Goal: Task Accomplishment & Management: Complete application form

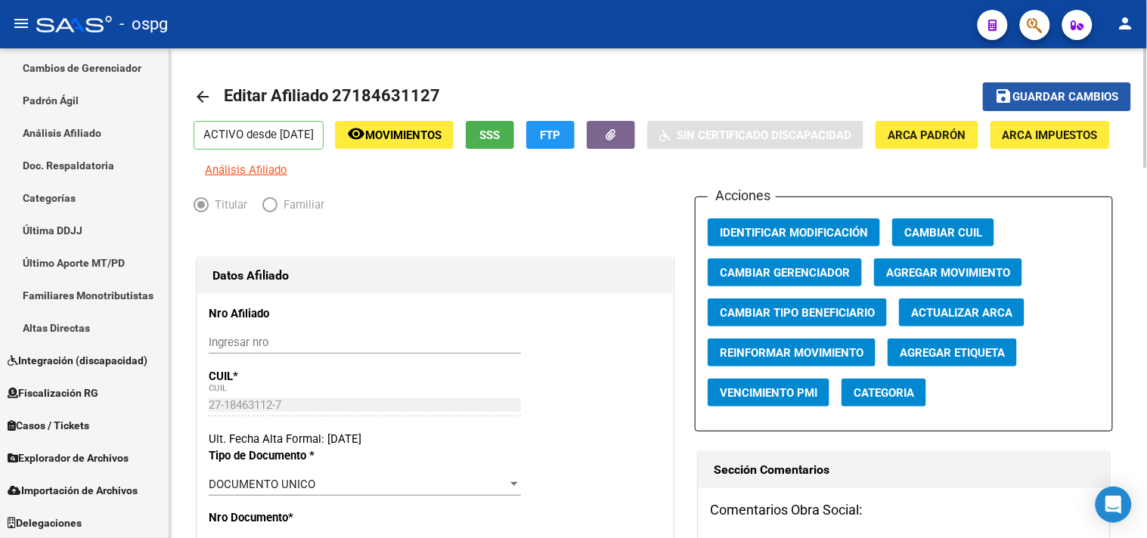
click at [1061, 104] on button "save Guardar cambios" at bounding box center [1057, 96] width 148 height 28
click at [199, 95] on mat-icon "arrow_back" at bounding box center [203, 97] width 18 height 18
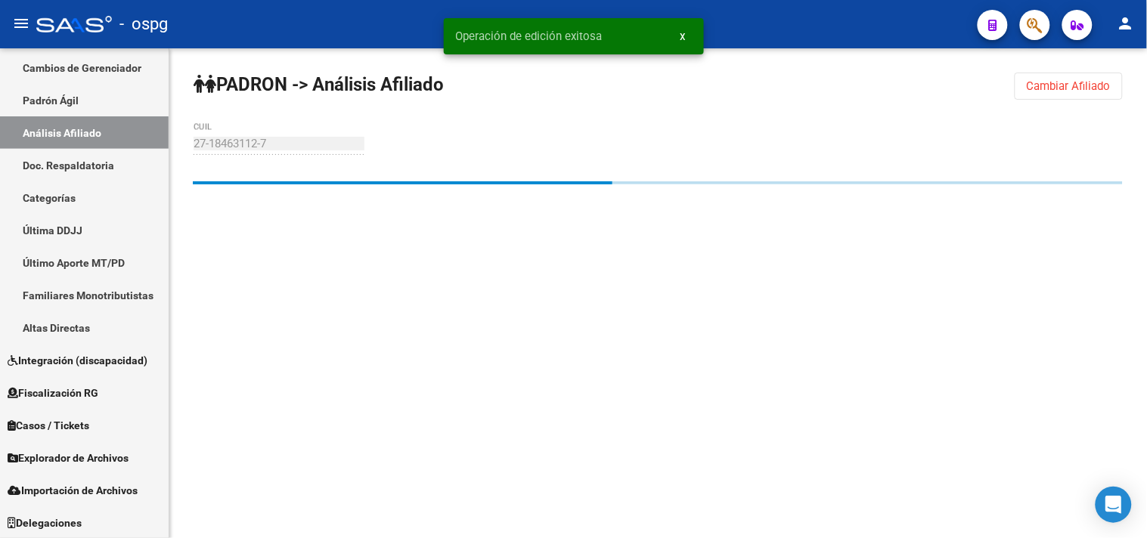
click at [1018, 83] on button "Cambiar Afiliado" at bounding box center [1069, 86] width 108 height 27
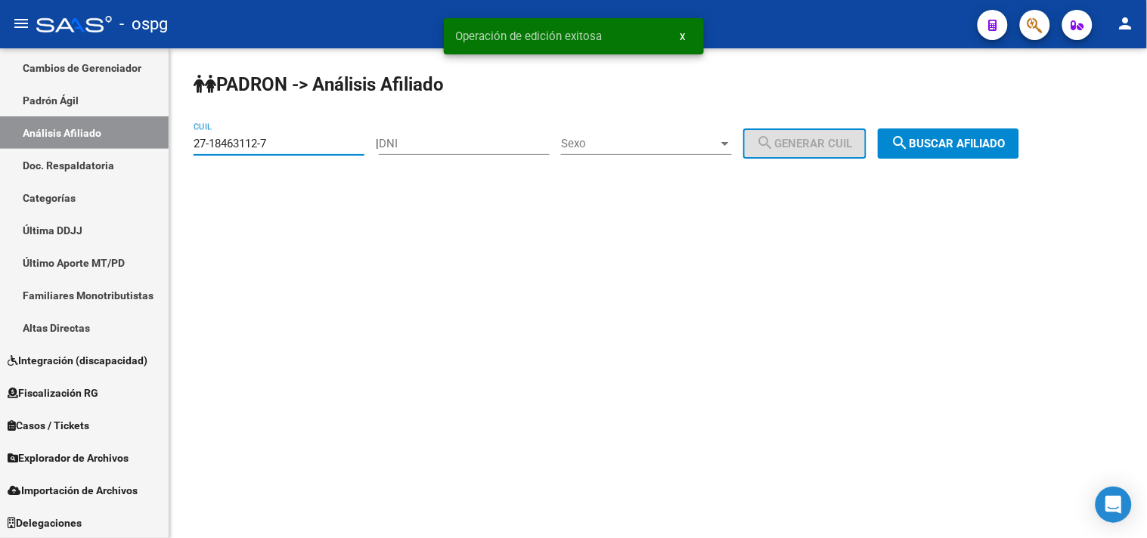
drag, startPoint x: 250, startPoint y: 145, endPoint x: 186, endPoint y: 146, distance: 64.3
click at [186, 146] on div "PADRON -> Análisis Afiliado 27-18463112-7 CUIL | DNI Sexo Sexo search Generar C…" at bounding box center [658, 127] width 978 height 159
click at [290, 146] on input "27-18463112-7" at bounding box center [279, 144] width 171 height 14
drag, startPoint x: 290, startPoint y: 146, endPoint x: 199, endPoint y: 150, distance: 91.6
click at [199, 150] on input "27-18463112-7" at bounding box center [279, 144] width 171 height 14
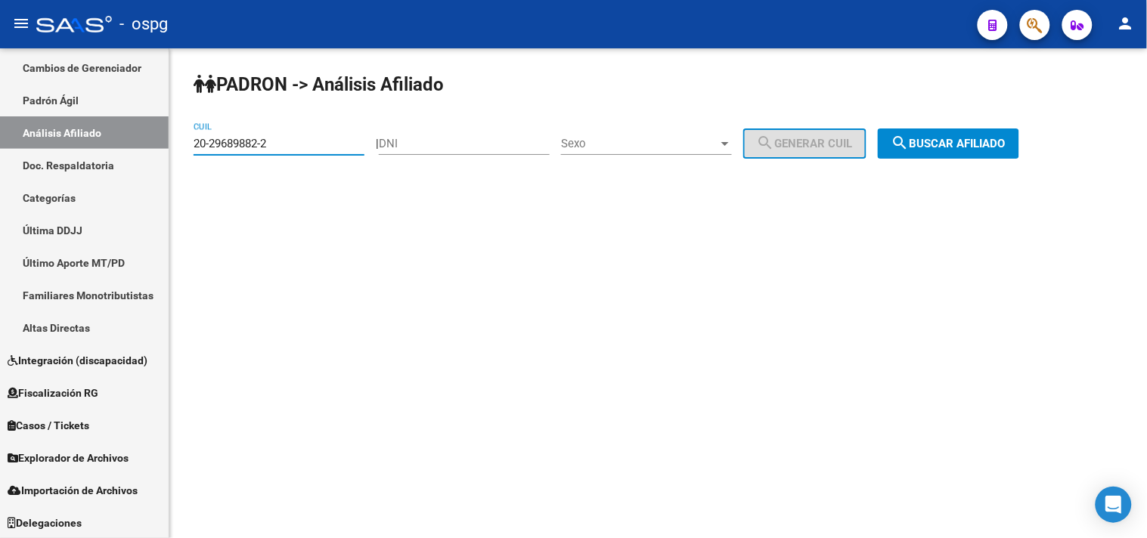
type input "20-29689882-2"
click at [976, 138] on span "search Buscar afiliado" at bounding box center [949, 144] width 114 height 14
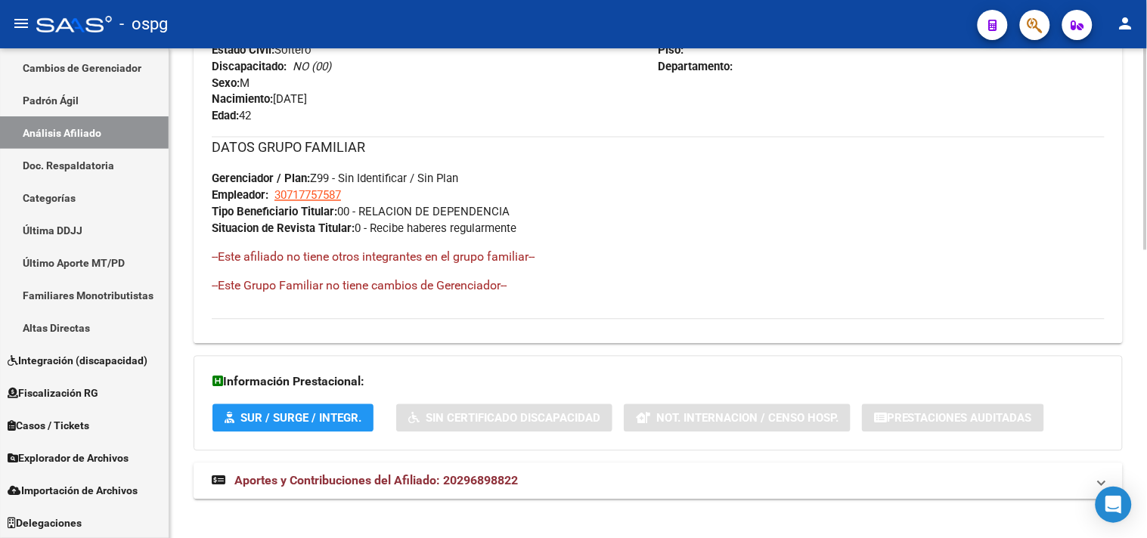
scroll to position [698, 0]
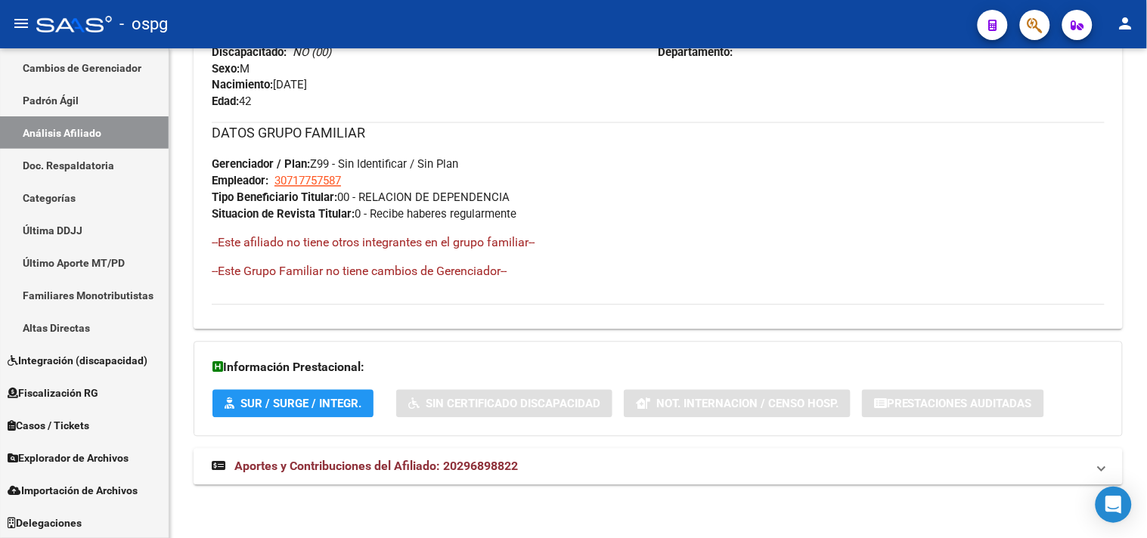
click at [398, 464] on span "Aportes y Contribuciones del Afiliado: 20296898822" at bounding box center [376, 467] width 284 height 14
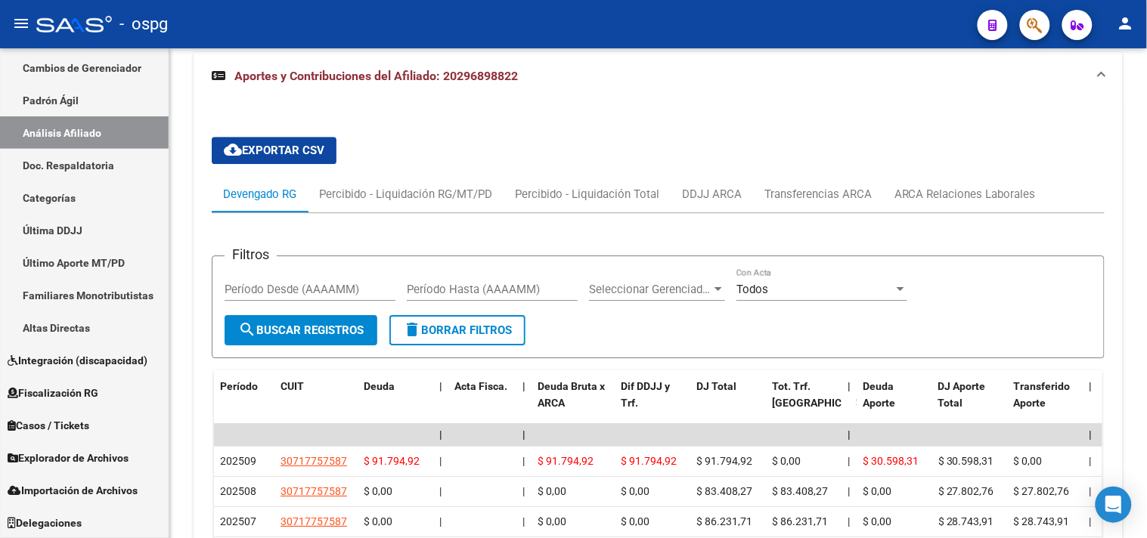
scroll to position [1118, 0]
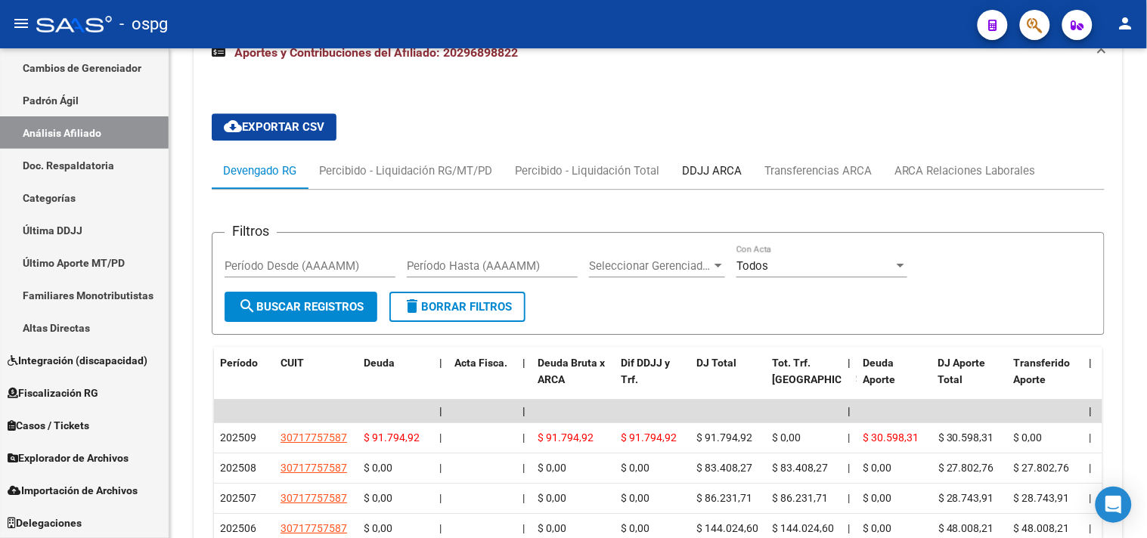
click at [701, 175] on div "DDJJ ARCA" at bounding box center [712, 171] width 60 height 17
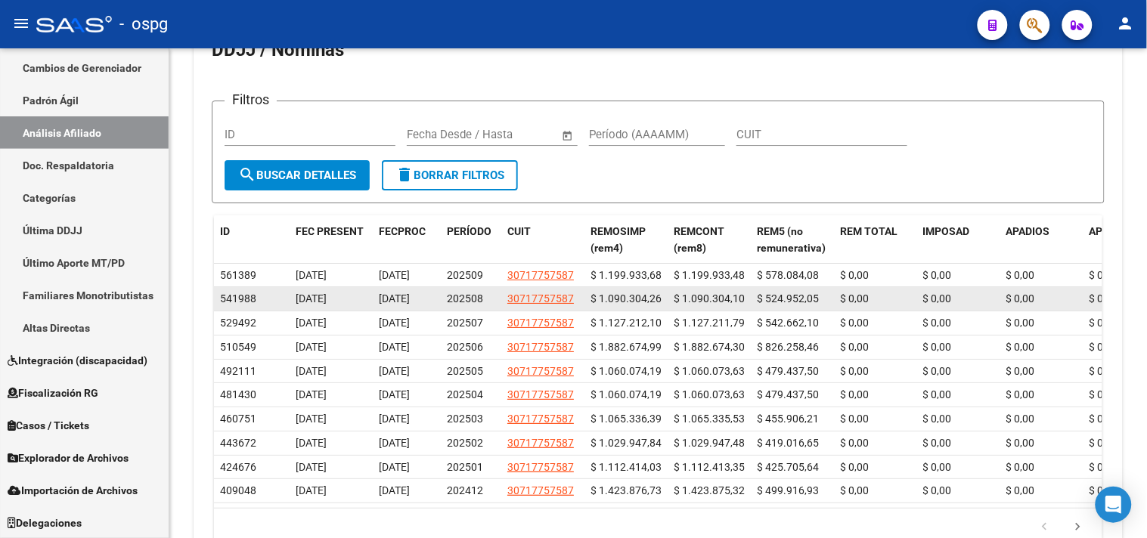
scroll to position [1289, 0]
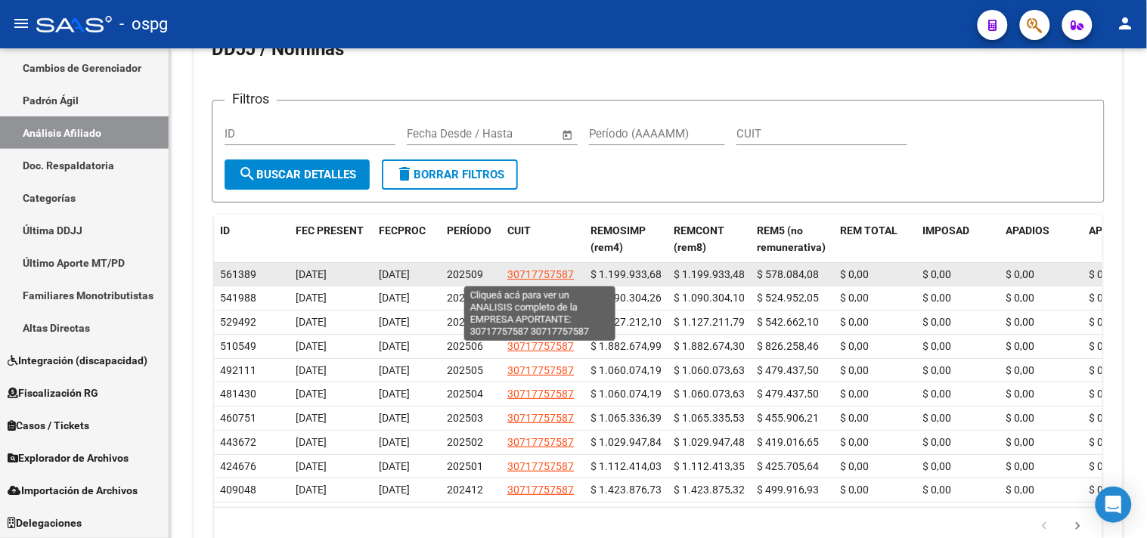
click at [534, 278] on span "30717757587" at bounding box center [540, 274] width 67 height 12
type textarea "30717757587"
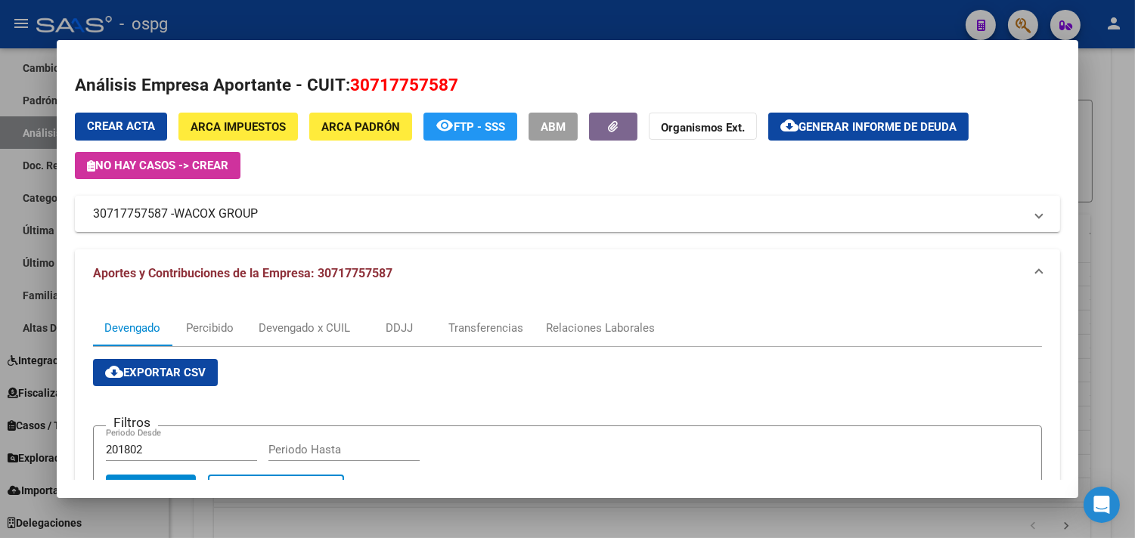
click at [253, 26] on div at bounding box center [567, 269] width 1135 height 538
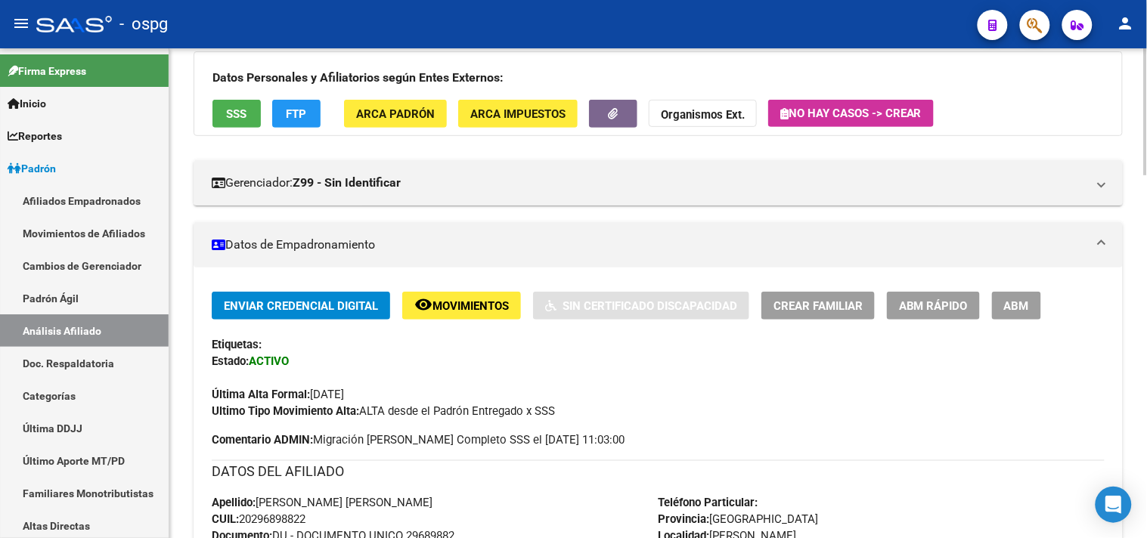
scroll to position [139, 0]
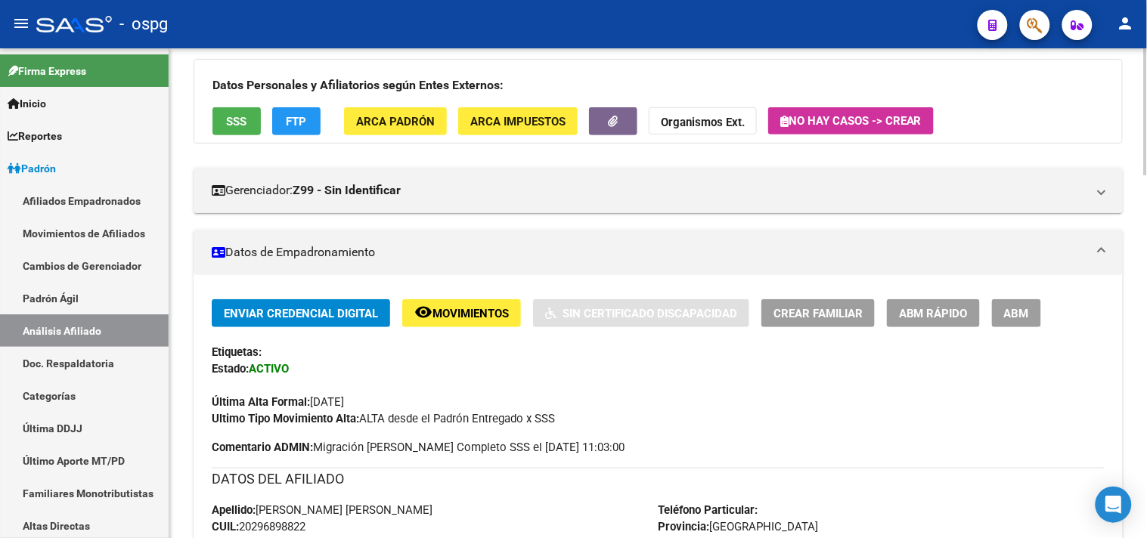
click at [292, 102] on div "Datos Personales y Afiliatorios según Entes Externos: SSS FTP ARCA Padrón ARCA …" at bounding box center [658, 101] width 929 height 85
click at [287, 116] on span "FTP" at bounding box center [297, 122] width 20 height 14
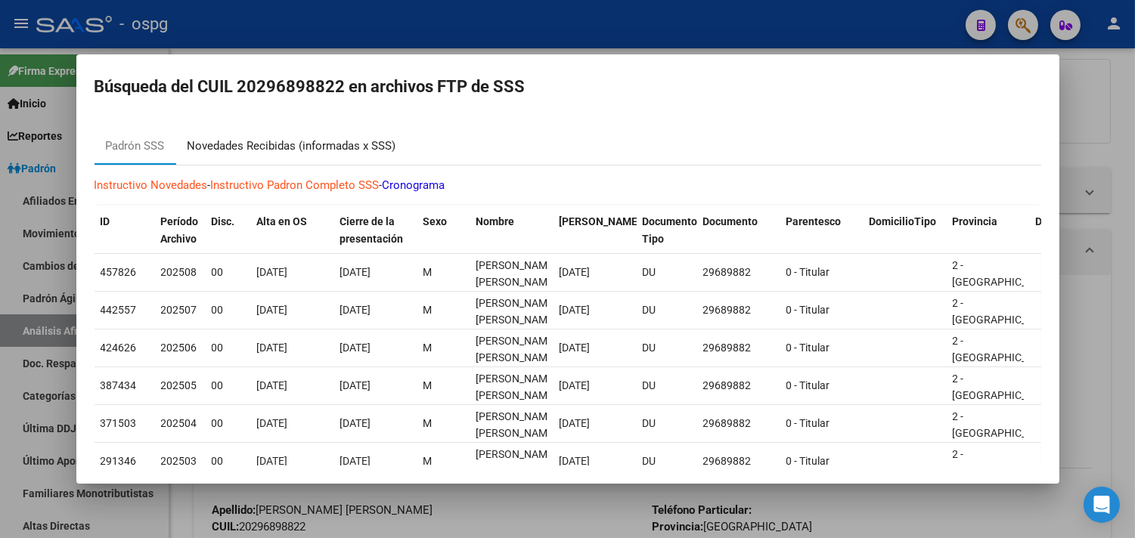
click at [289, 153] on div "Novedades Recibidas (informadas x SSS)" at bounding box center [292, 146] width 209 height 17
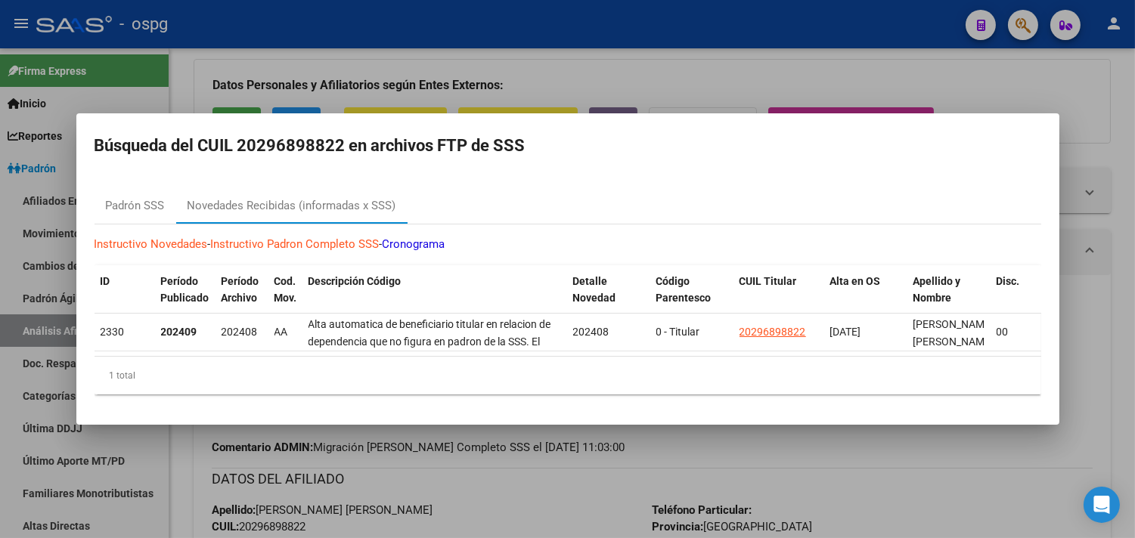
click at [484, 80] on div at bounding box center [567, 269] width 1135 height 538
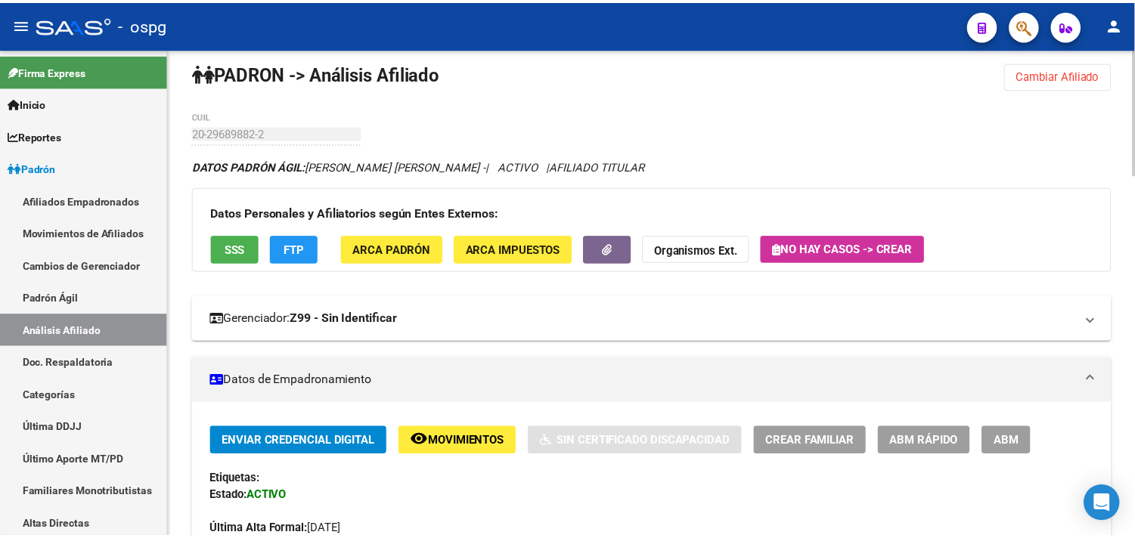
scroll to position [0, 0]
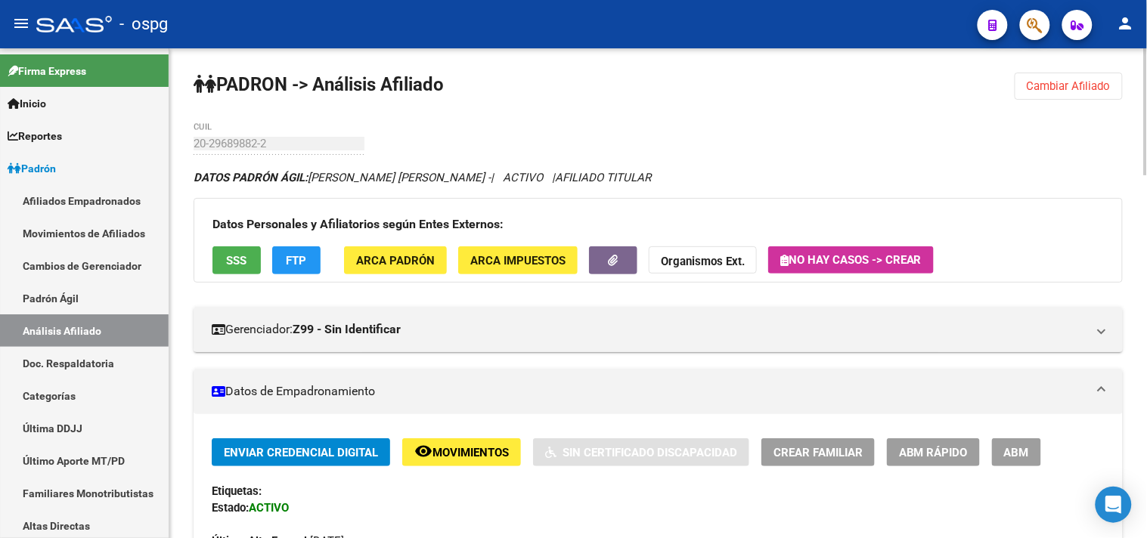
click at [236, 262] on span "SSS" at bounding box center [237, 261] width 20 height 14
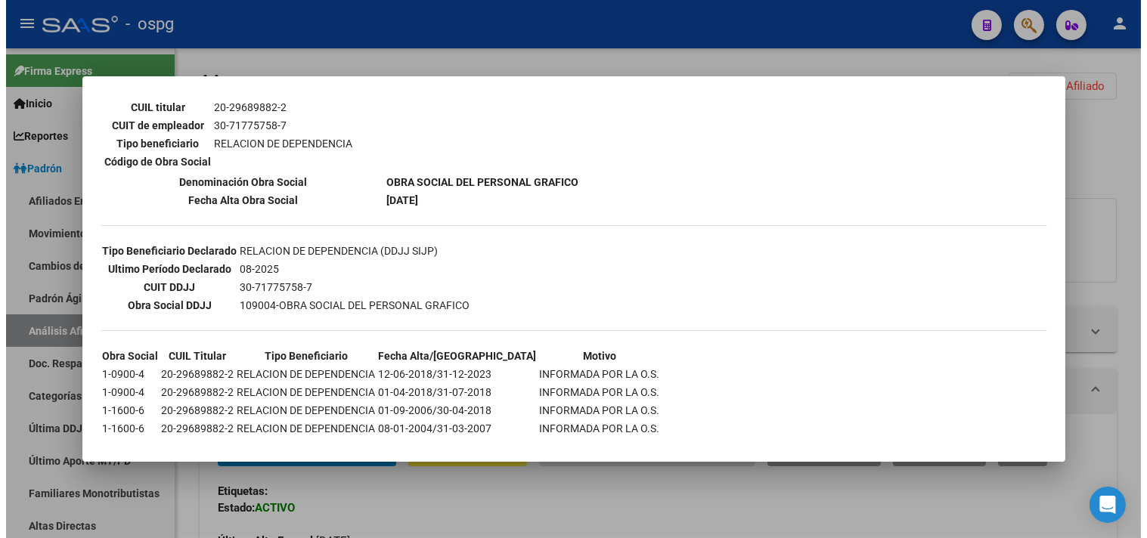
scroll to position [271, 0]
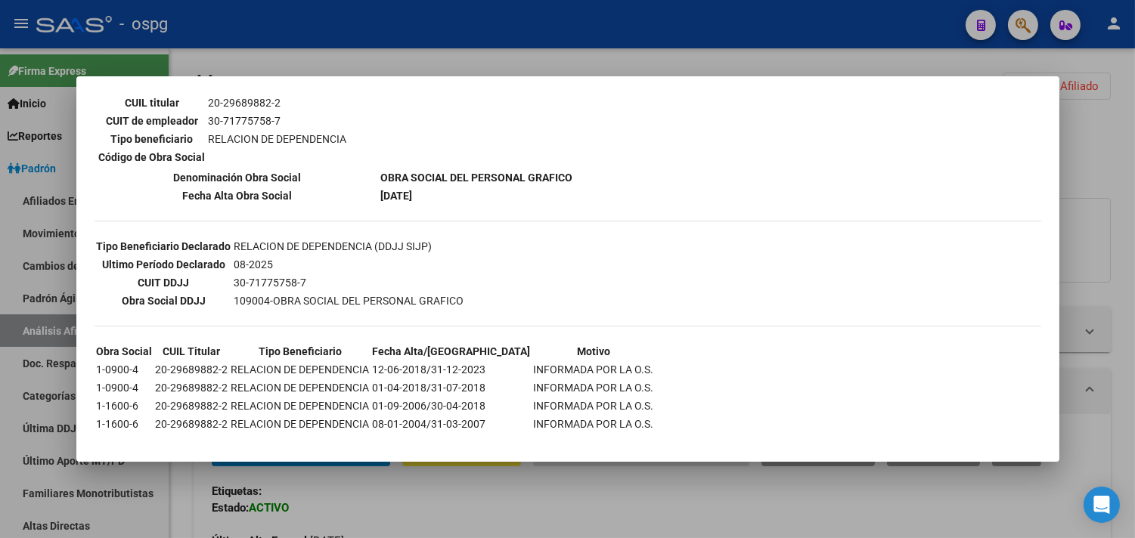
click at [331, 51] on div at bounding box center [567, 269] width 1135 height 538
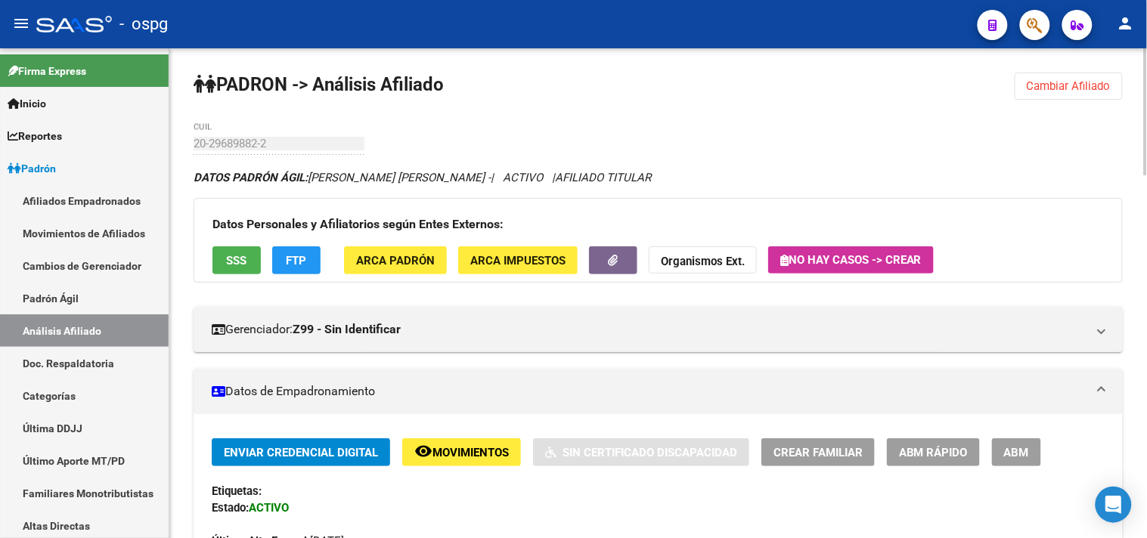
drag, startPoint x: 1044, startPoint y: 84, endPoint x: 793, endPoint y: 113, distance: 253.6
click at [1044, 84] on span "Cambiar Afiliado" at bounding box center [1069, 86] width 84 height 14
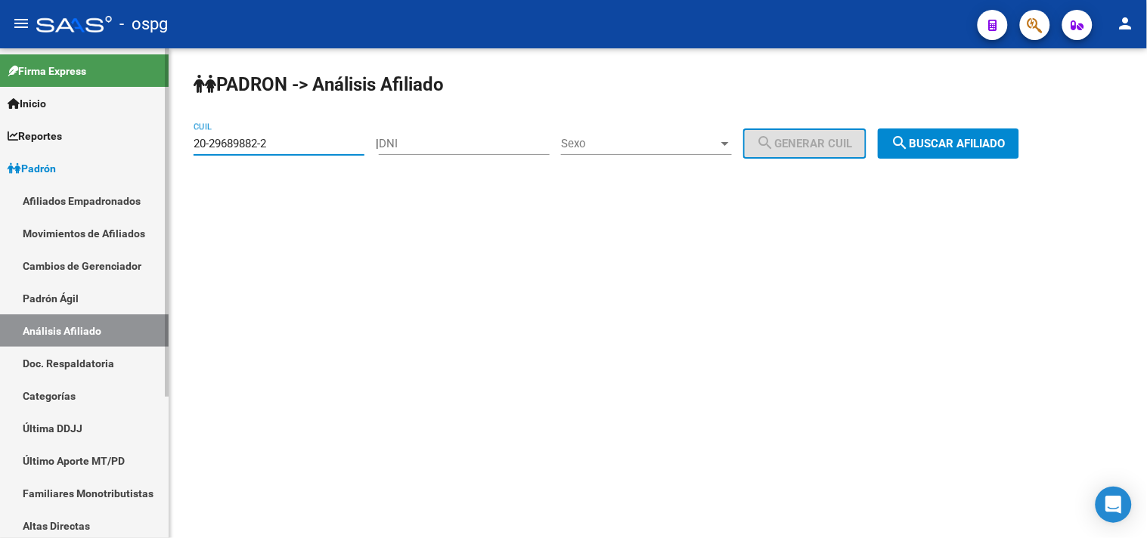
drag, startPoint x: 299, startPoint y: 149, endPoint x: 146, endPoint y: 156, distance: 153.7
click at [147, 156] on mat-sidenav-container "Firma Express Inicio Calendario SSS Instructivos Contacto OS Reportes Ingresos …" at bounding box center [573, 293] width 1147 height 490
paste input "7-05571014"
click at [1003, 152] on button "search Buscar afiliado" at bounding box center [948, 144] width 141 height 30
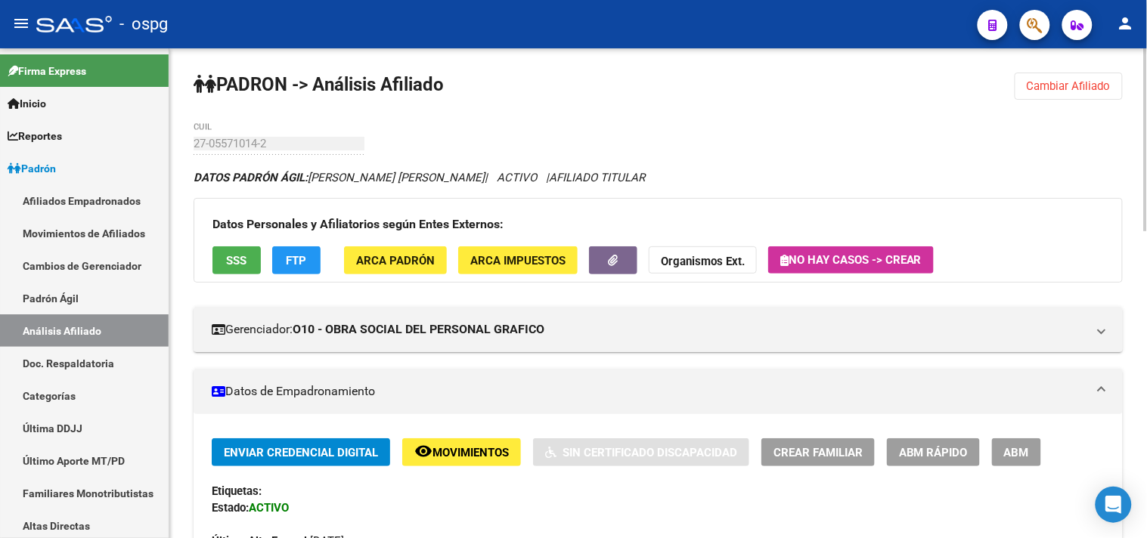
click at [292, 267] on span "FTP" at bounding box center [297, 261] width 20 height 14
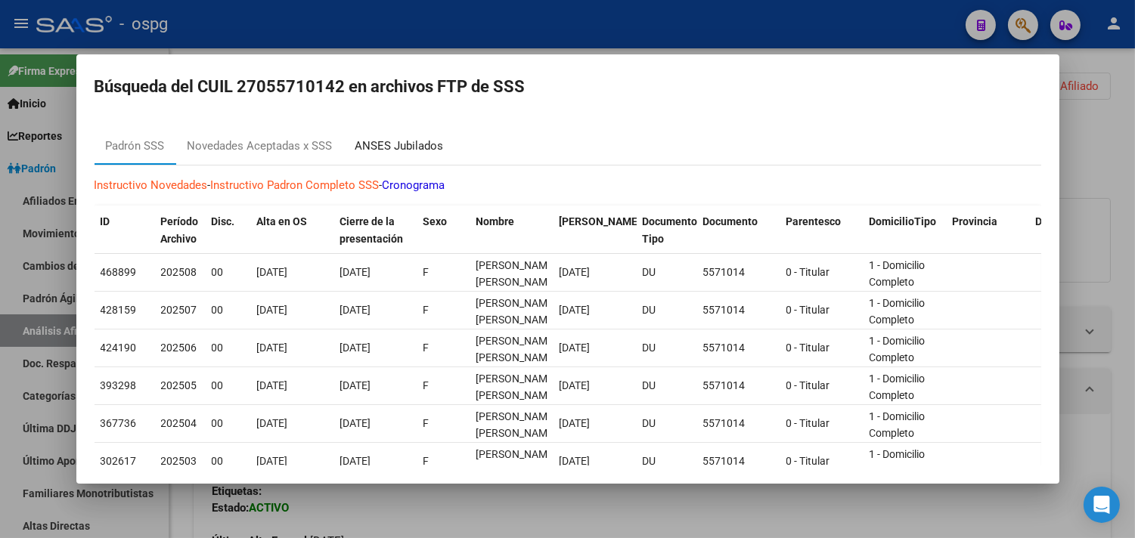
click at [406, 155] on div "ANSES Jubilados" at bounding box center [399, 147] width 111 height 36
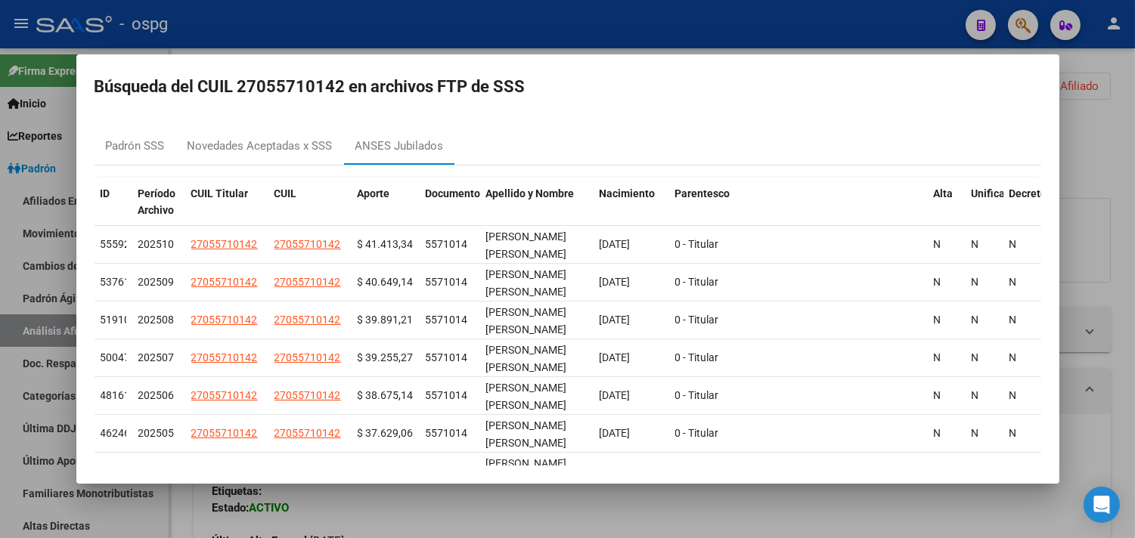
click at [368, 42] on div at bounding box center [567, 269] width 1135 height 538
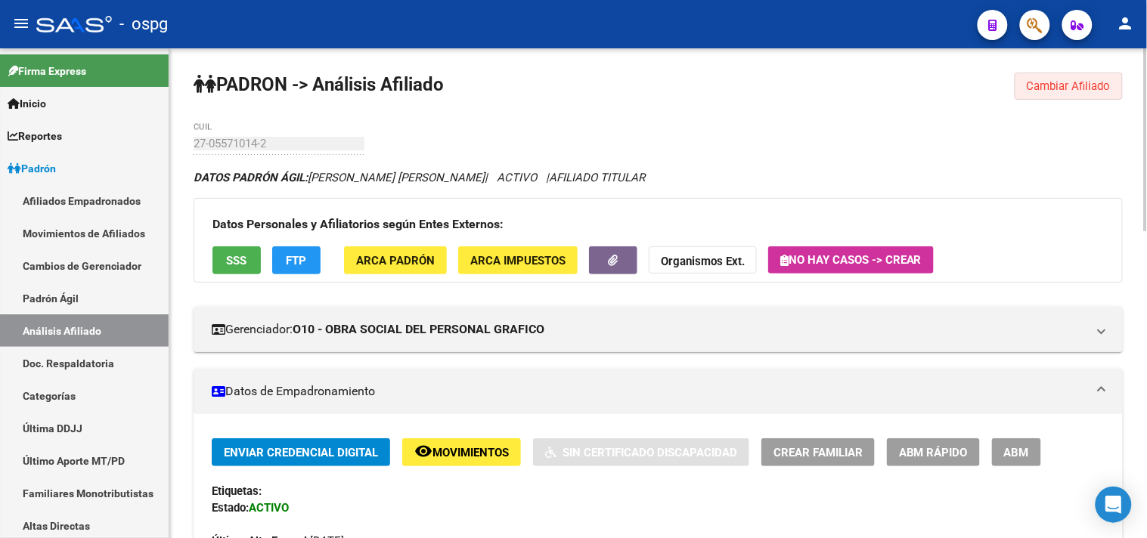
drag, startPoint x: 1047, startPoint y: 79, endPoint x: 508, endPoint y: 235, distance: 561.5
click at [1047, 79] on span "Cambiar Afiliado" at bounding box center [1069, 86] width 84 height 14
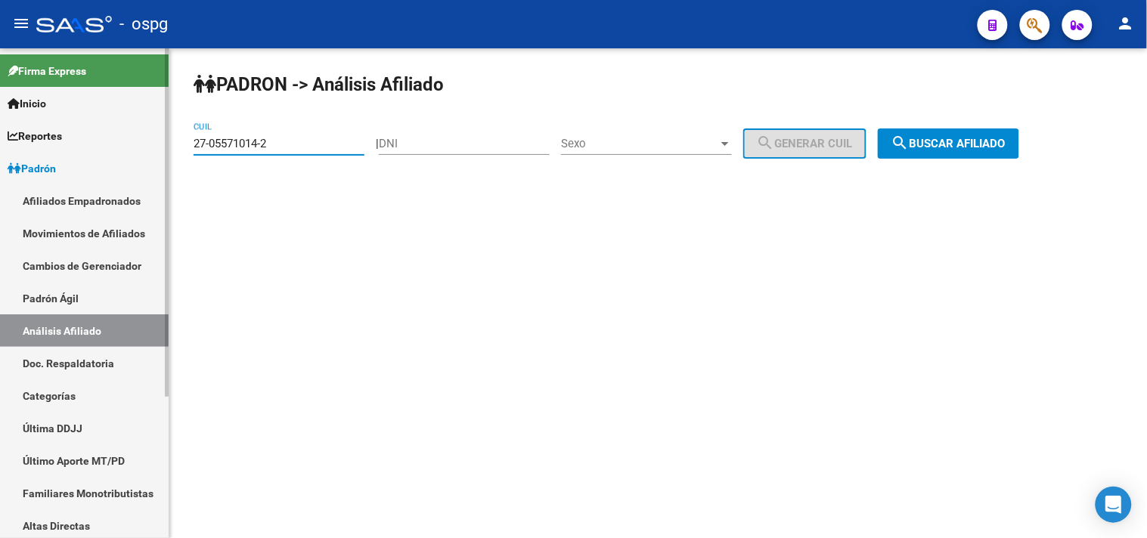
drag, startPoint x: 252, startPoint y: 144, endPoint x: 138, endPoint y: 152, distance: 113.7
click at [138, 152] on mat-sidenav-container "Firma Express Inicio Calendario SSS Instructivos Contacto OS Reportes Ingresos …" at bounding box center [573, 293] width 1147 height 490
paste input "3-43510430-4"
type input "23-43510430-4"
click at [959, 142] on span "search Buscar afiliado" at bounding box center [949, 144] width 114 height 14
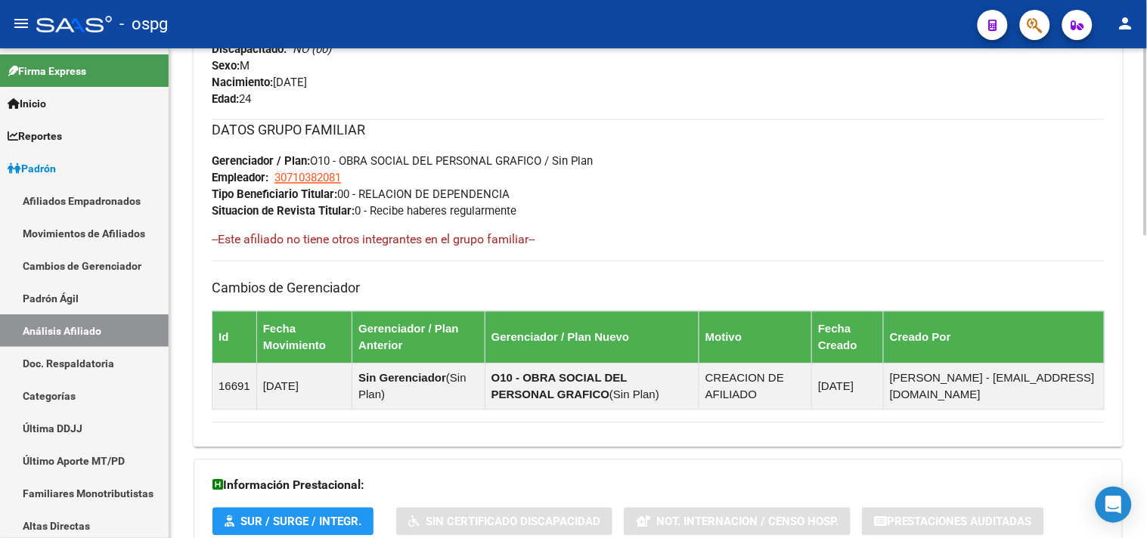
scroll to position [790, 0]
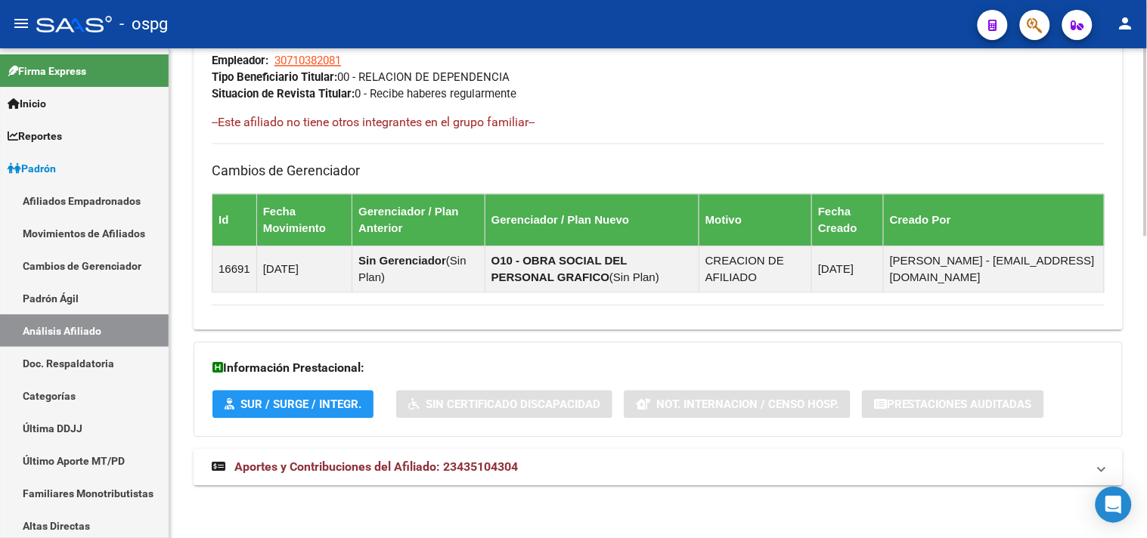
click at [492, 473] on span "Aportes y Contribuciones del Afiliado: 23435104304" at bounding box center [376, 467] width 284 height 14
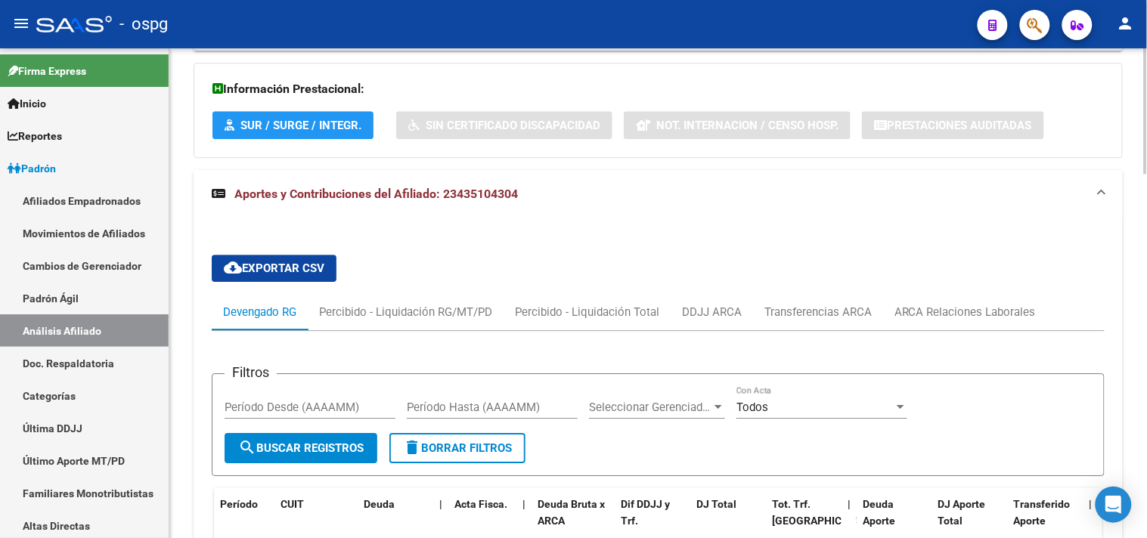
scroll to position [1047, 0]
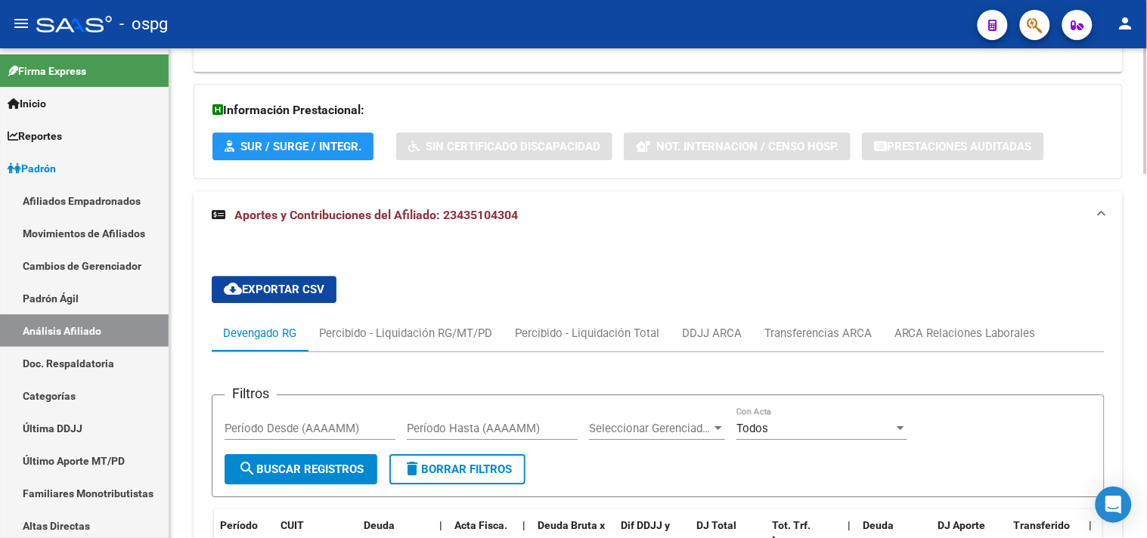
click at [697, 338] on div "DDJJ ARCA" at bounding box center [712, 333] width 60 height 17
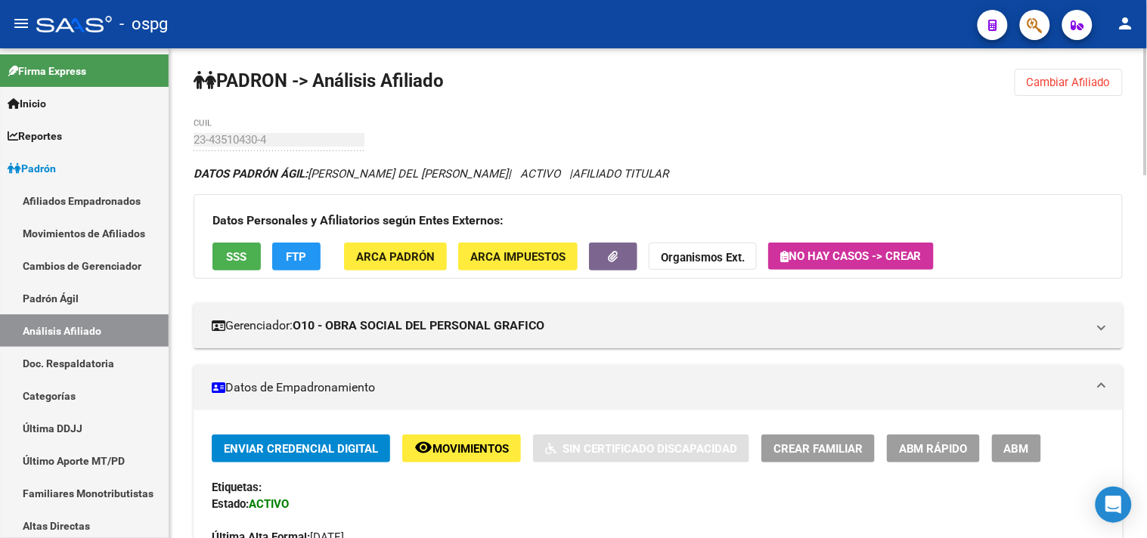
scroll to position [0, 0]
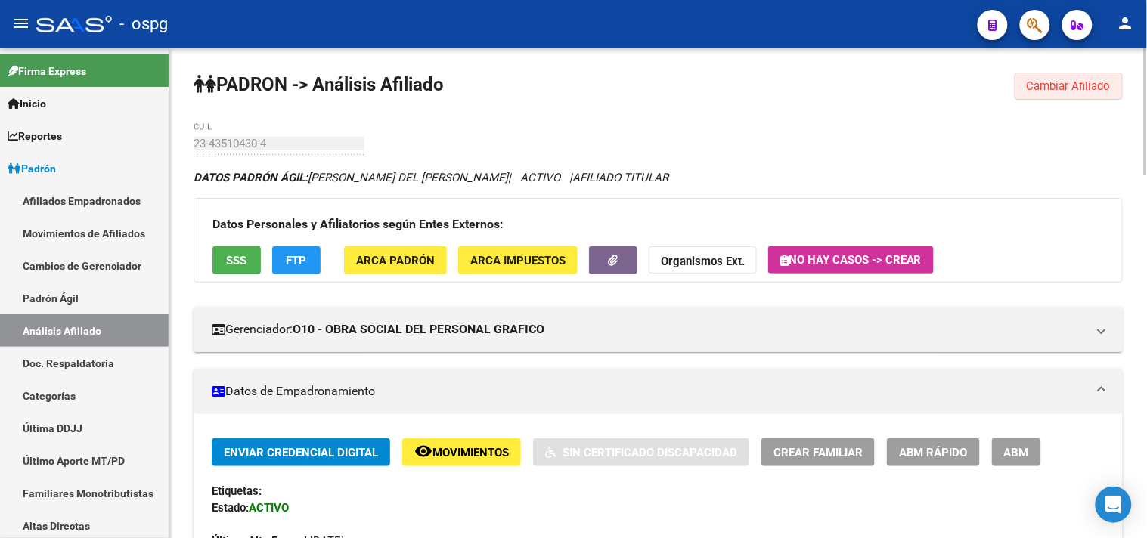
click at [1032, 91] on span "Cambiar Afiliado" at bounding box center [1069, 86] width 84 height 14
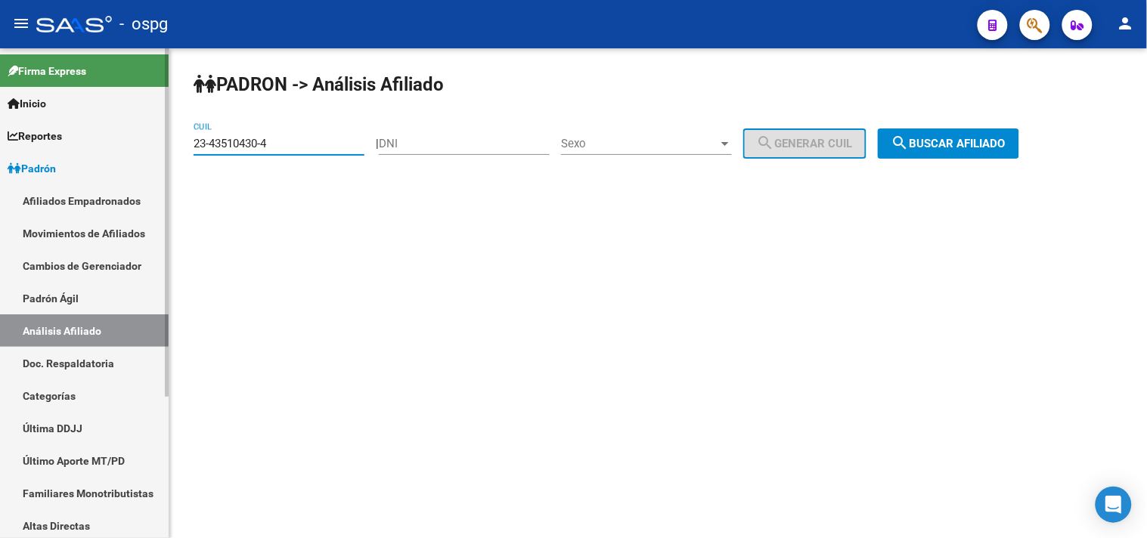
drag, startPoint x: 276, startPoint y: 142, endPoint x: 119, endPoint y: 154, distance: 157.7
click at [119, 154] on mat-sidenav-container "Firma Express Inicio Calendario SSS Instructivos Contacto OS Reportes Ingresos …" at bounding box center [573, 293] width 1147 height 490
paste input "27-11912875-2"
click at [964, 138] on div "PADRON -> Análisis Afiliado 27-11912875-2 CUIL | DNI Sexo Sexo search Generar C…" at bounding box center [658, 127] width 978 height 159
click at [963, 138] on span "search Buscar afiliado" at bounding box center [949, 144] width 114 height 14
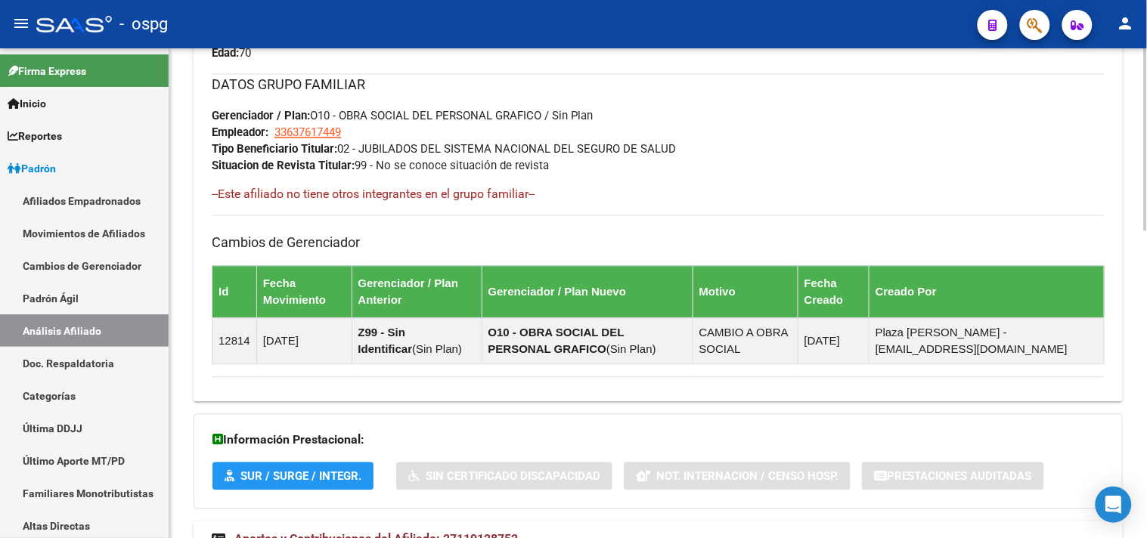
scroll to position [819, 0]
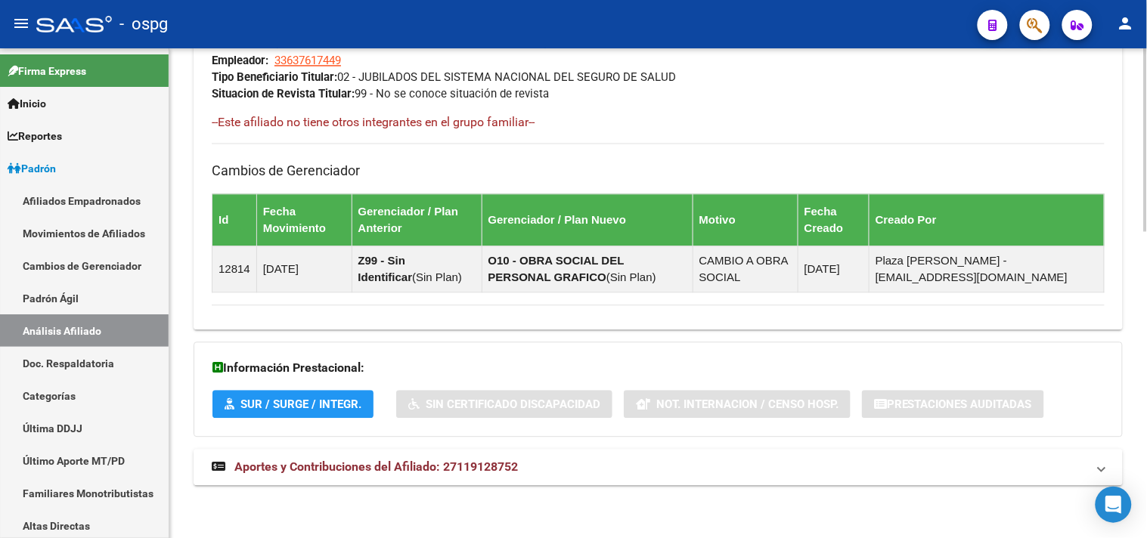
click at [690, 131] on div "DATOS GRUPO FAMILIAR Gerenciador / Plan: O10 - OBRA SOCIAL DEL PERSONAL GRAFICO…" at bounding box center [658, 147] width 893 height 291
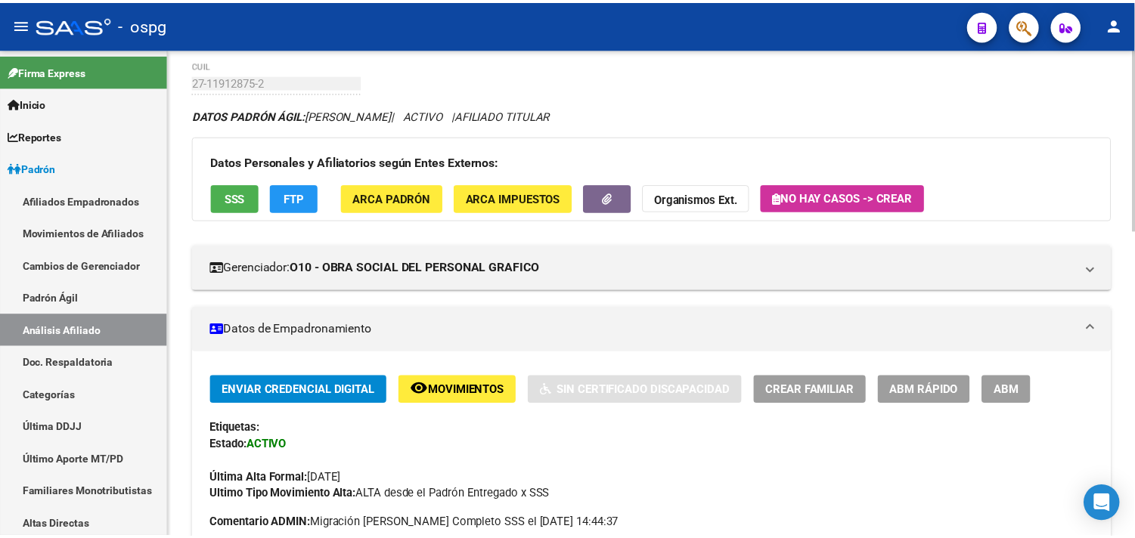
scroll to position [0, 0]
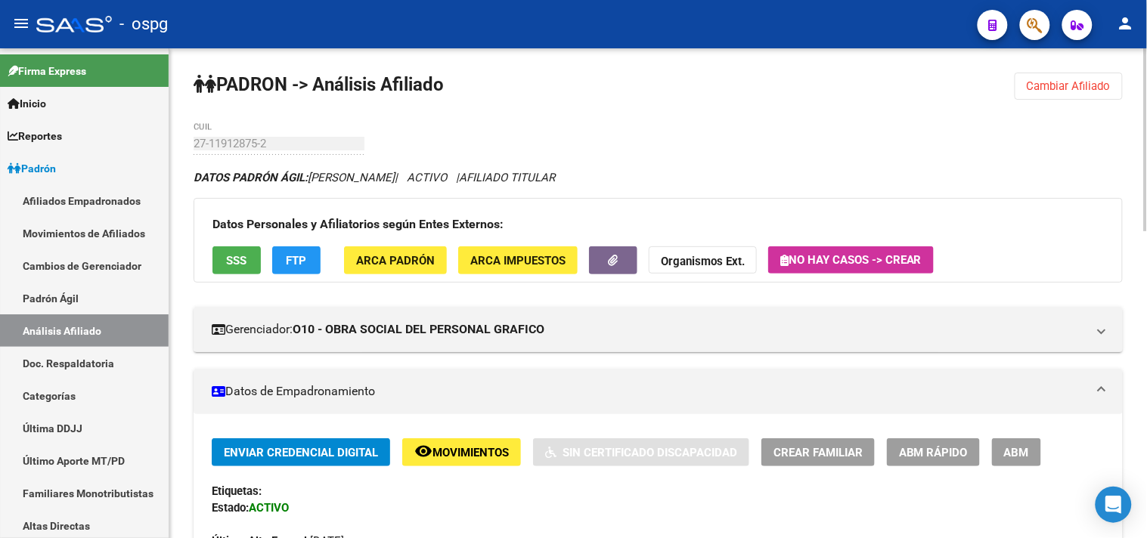
click at [309, 259] on button "FTP" at bounding box center [296, 261] width 48 height 28
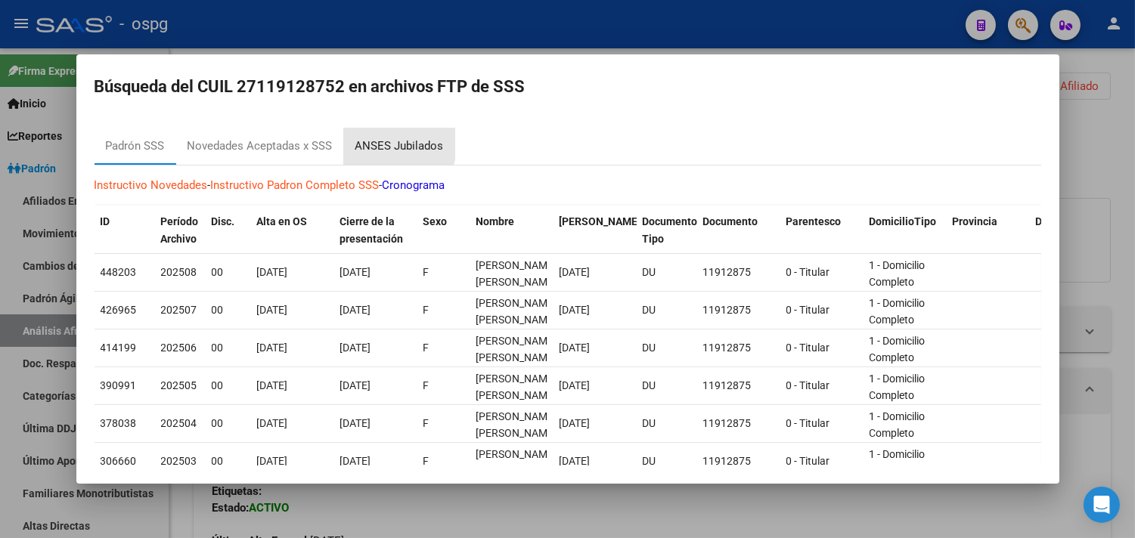
click at [396, 144] on div "ANSES Jubilados" at bounding box center [399, 146] width 88 height 17
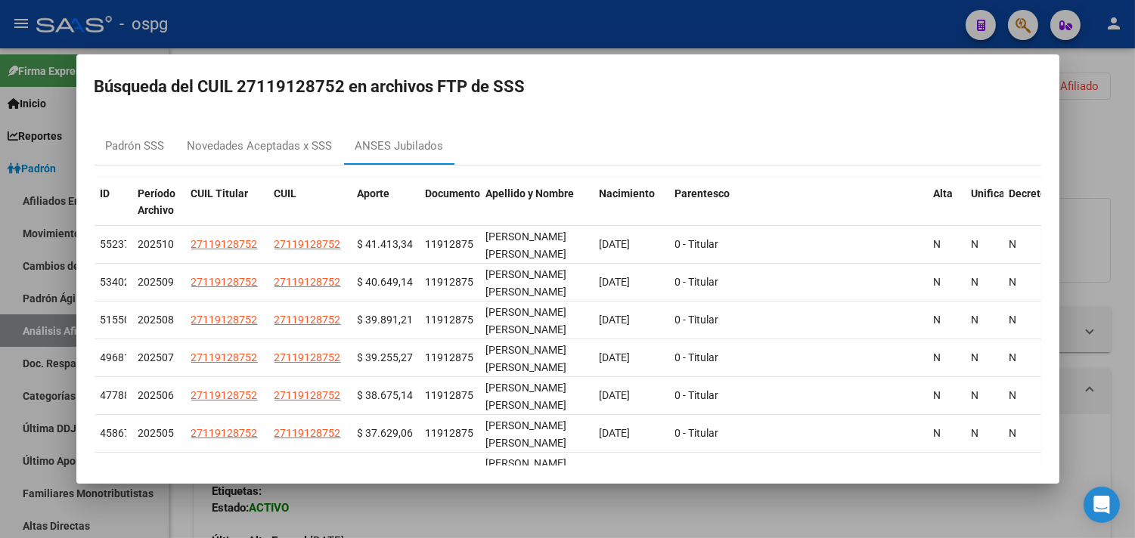
click at [316, 33] on div at bounding box center [567, 269] width 1135 height 538
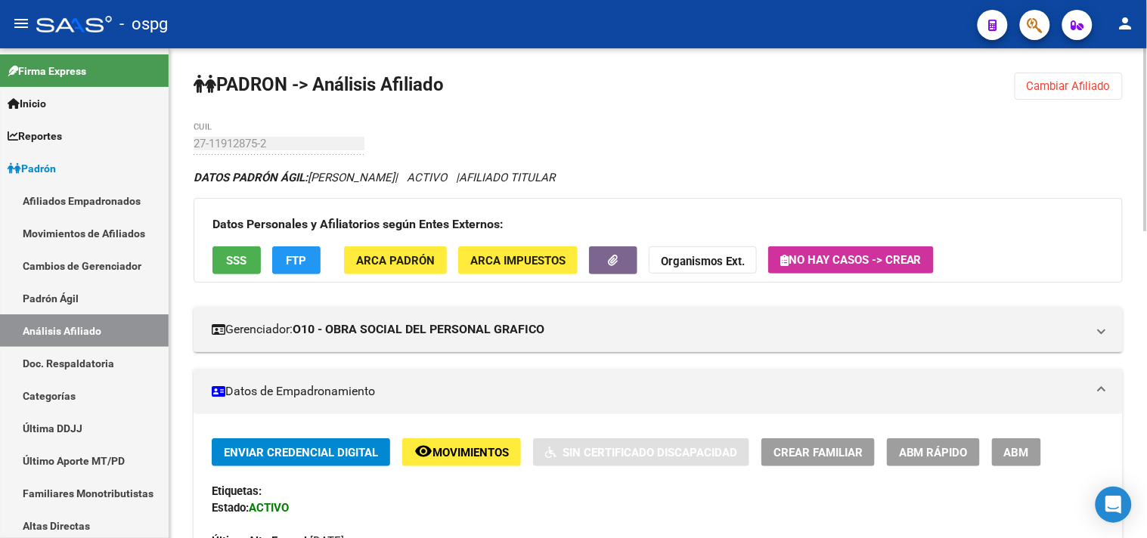
click at [1054, 94] on button "Cambiar Afiliado" at bounding box center [1069, 86] width 108 height 27
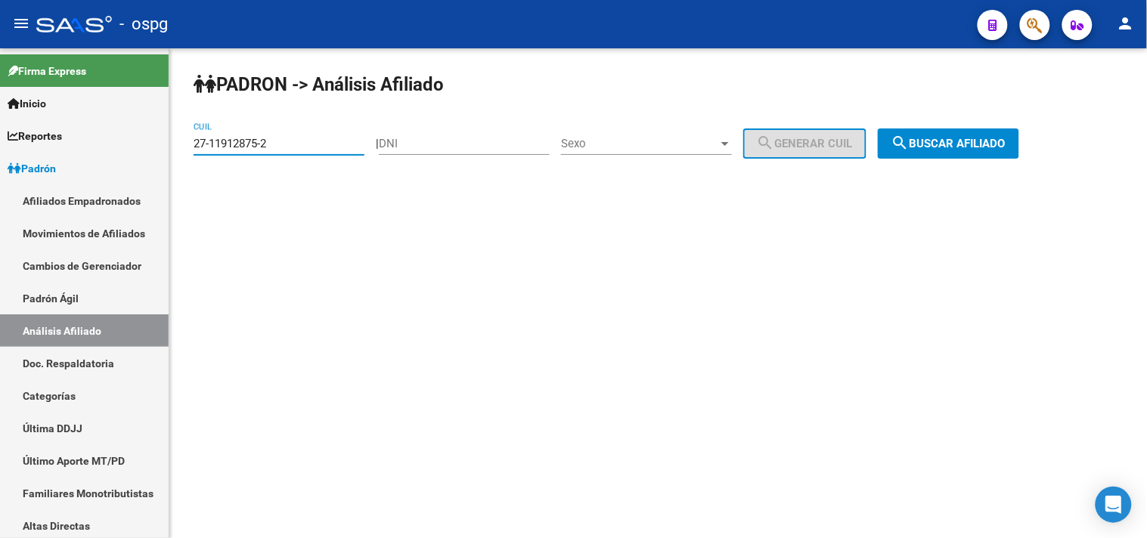
drag, startPoint x: 299, startPoint y: 149, endPoint x: 178, endPoint y: 149, distance: 121.0
click at [178, 149] on div "PADRON -> Análisis Afiliado 27-11912875-2 CUIL | DNI Sexo Sexo search Generar C…" at bounding box center [658, 127] width 978 height 159
type input "20-93010752-3"
click at [974, 150] on span "search Buscar afiliado" at bounding box center [949, 144] width 114 height 14
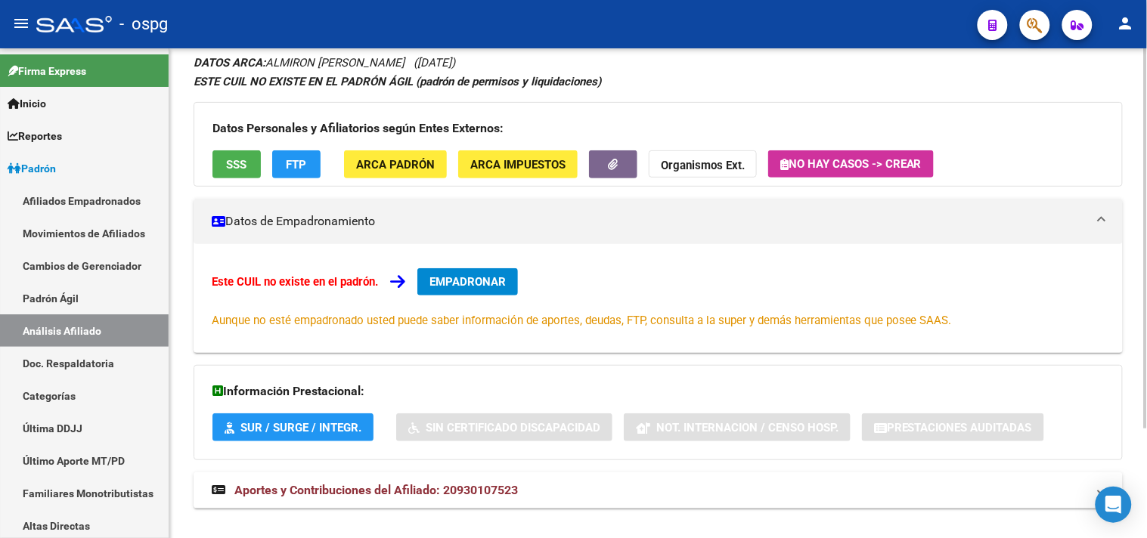
scroll to position [141, 0]
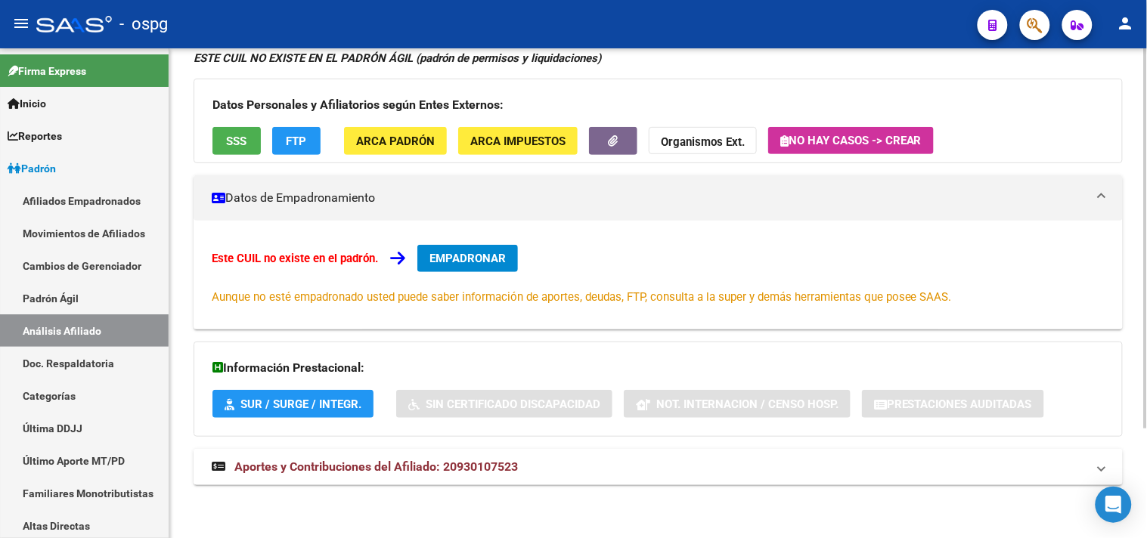
click at [463, 465] on span "Aportes y Contribuciones del Afiliado: 20930107523" at bounding box center [376, 467] width 284 height 14
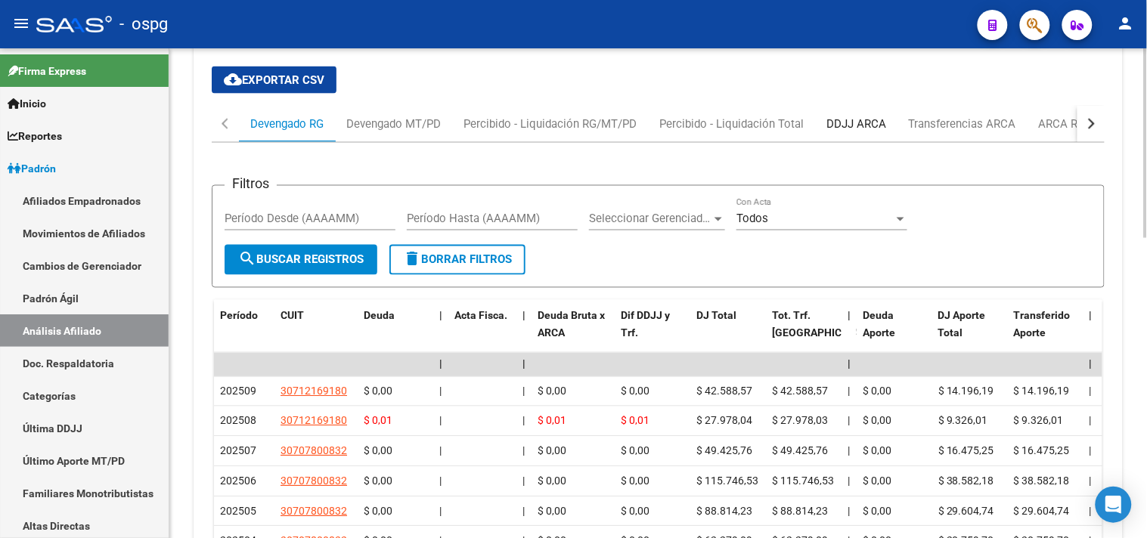
click at [842, 119] on div "DDJJ ARCA" at bounding box center [857, 124] width 60 height 17
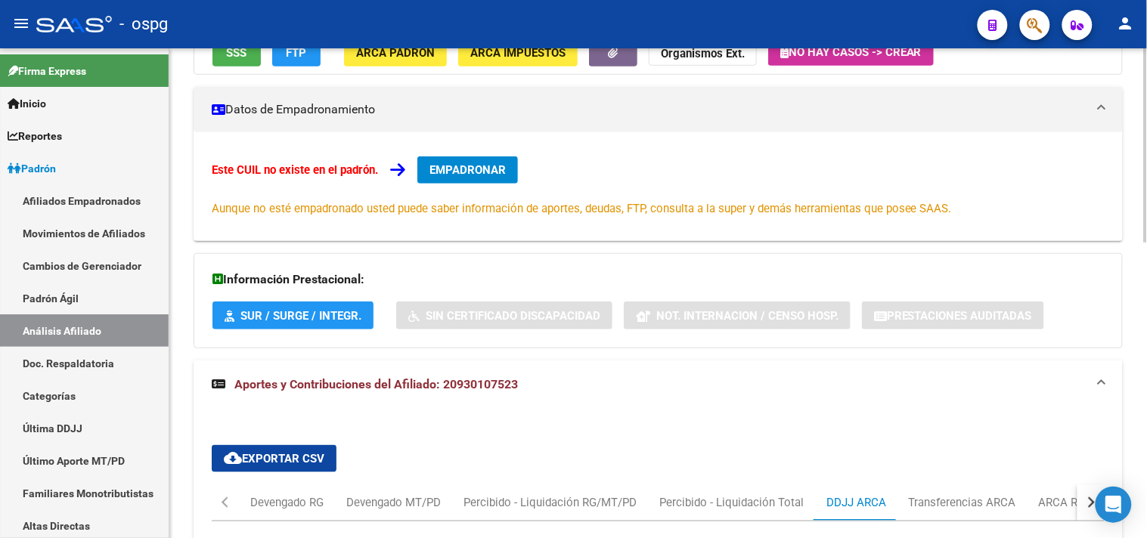
scroll to position [73, 0]
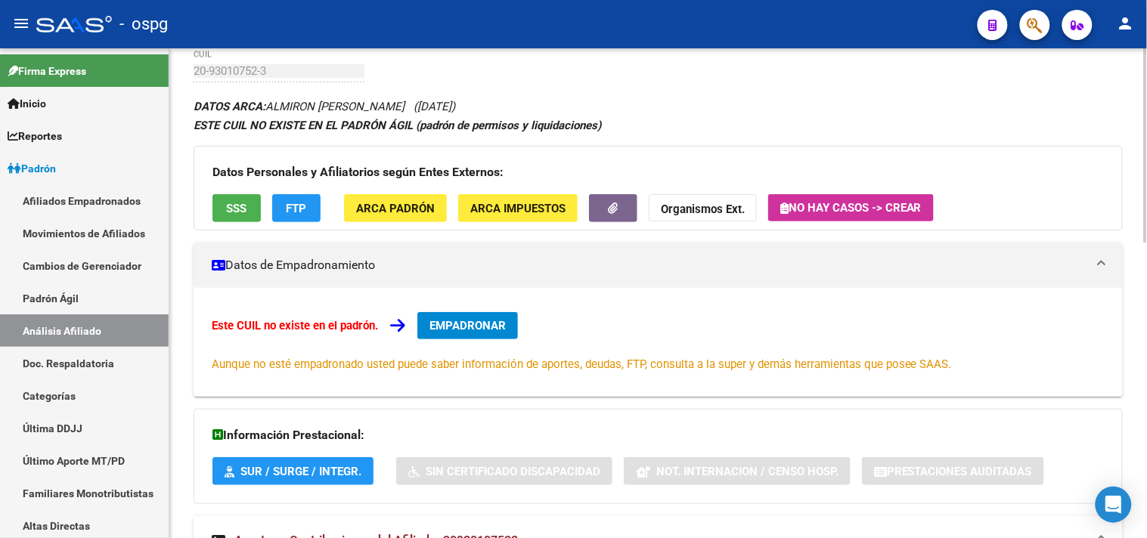
click at [277, 210] on button "FTP" at bounding box center [296, 208] width 48 height 28
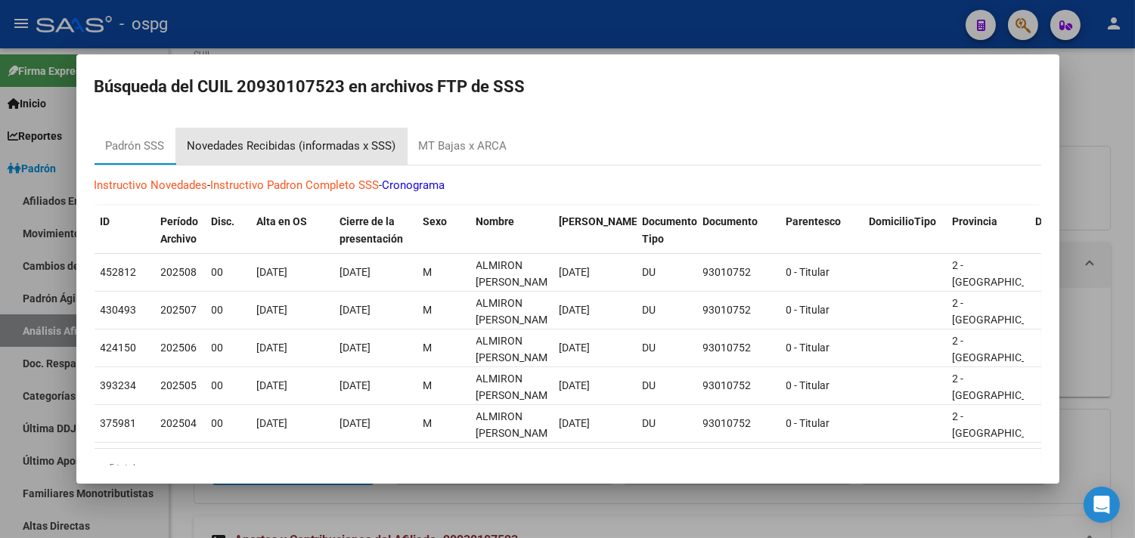
click at [316, 150] on div "Novedades Recibidas (informadas x SSS)" at bounding box center [292, 146] width 209 height 17
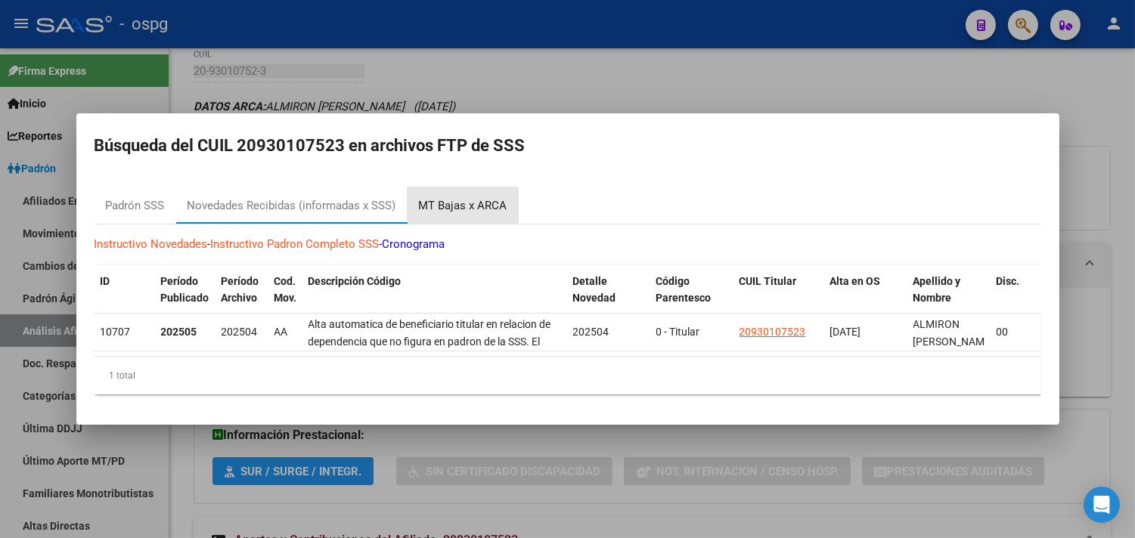
click at [451, 205] on div "MT Bajas x ARCA" at bounding box center [463, 205] width 88 height 17
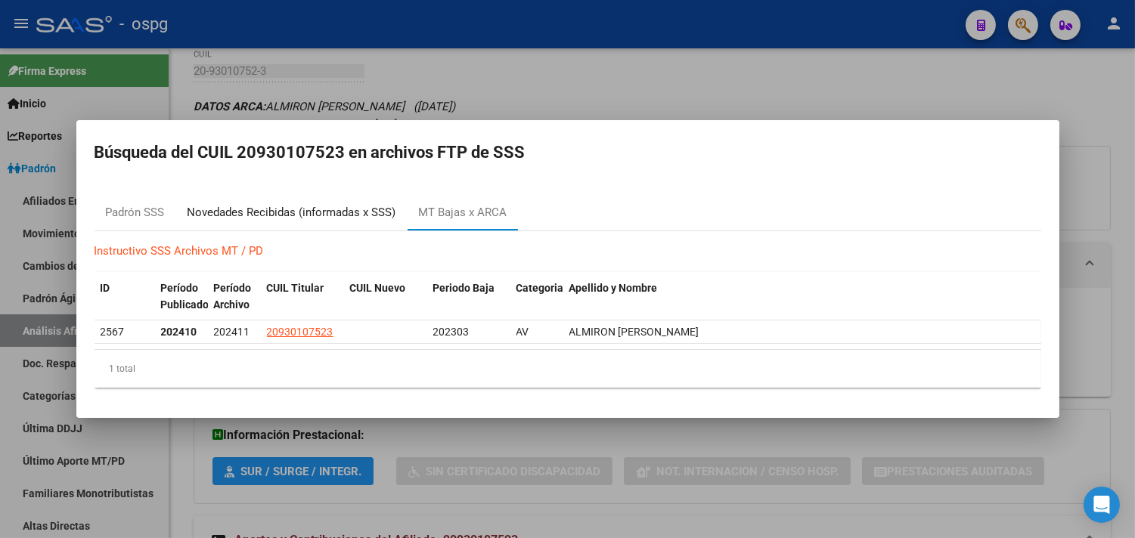
click at [286, 212] on div "Novedades Recibidas (informadas x SSS)" at bounding box center [292, 212] width 209 height 17
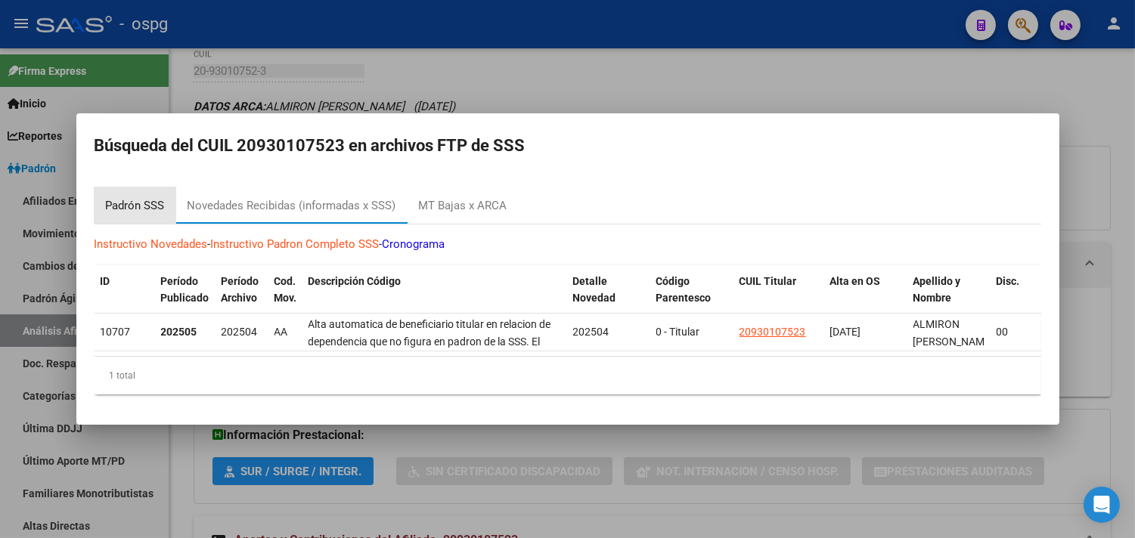
click at [135, 197] on div "Padrón SSS" at bounding box center [135, 205] width 59 height 17
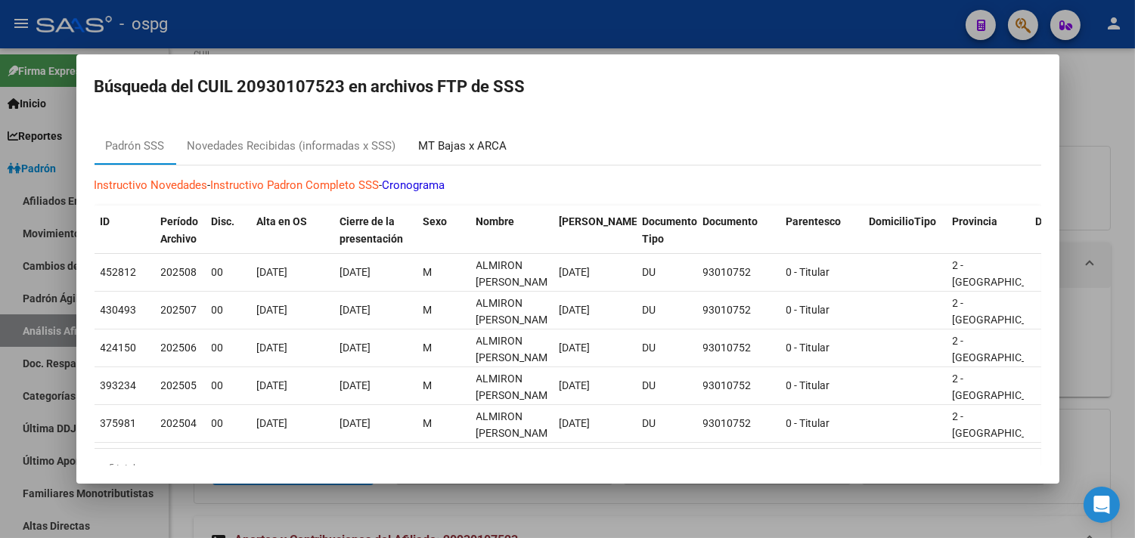
click at [454, 141] on div "MT Bajas x ARCA" at bounding box center [463, 146] width 88 height 17
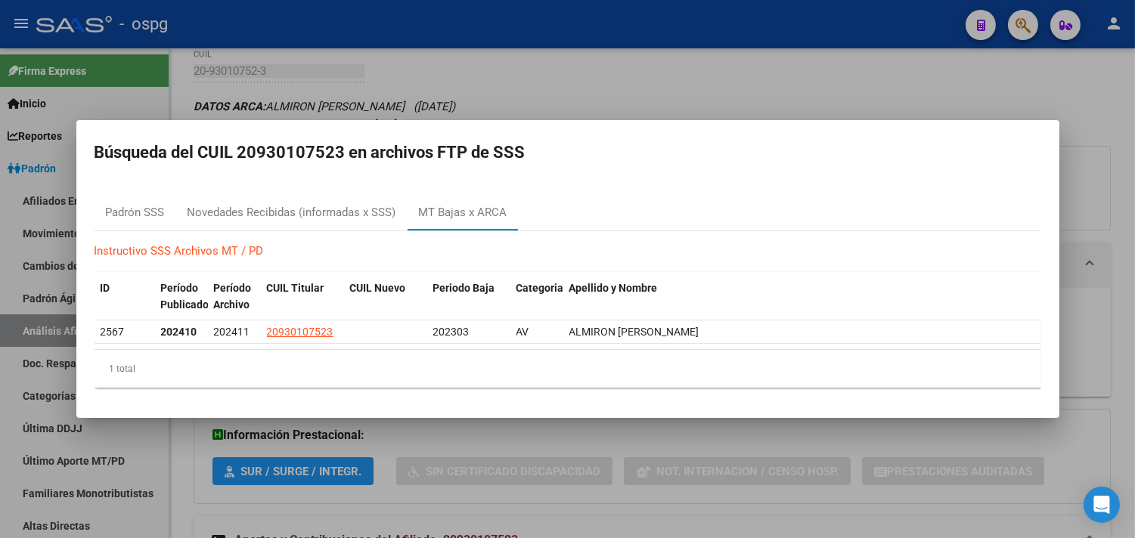
click at [708, 77] on div at bounding box center [567, 269] width 1135 height 538
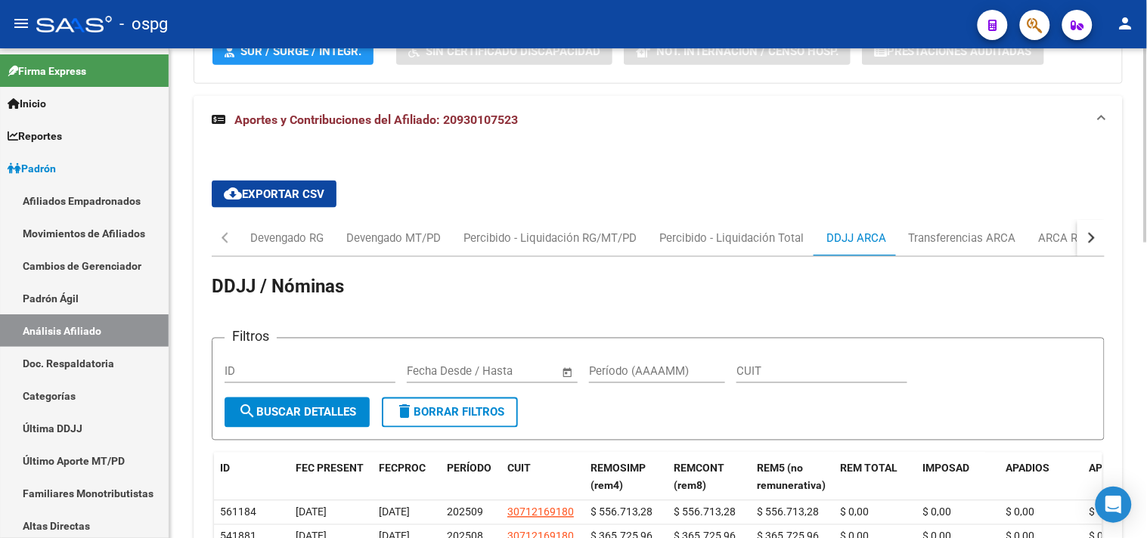
scroll to position [745, 0]
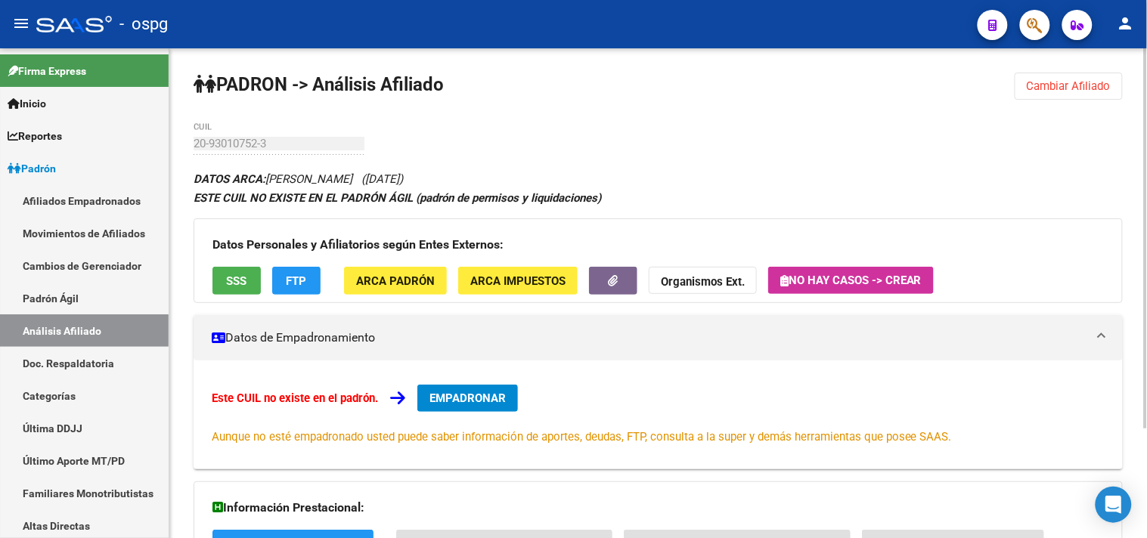
click at [437, 395] on span "EMPADRONAR" at bounding box center [468, 399] width 76 height 14
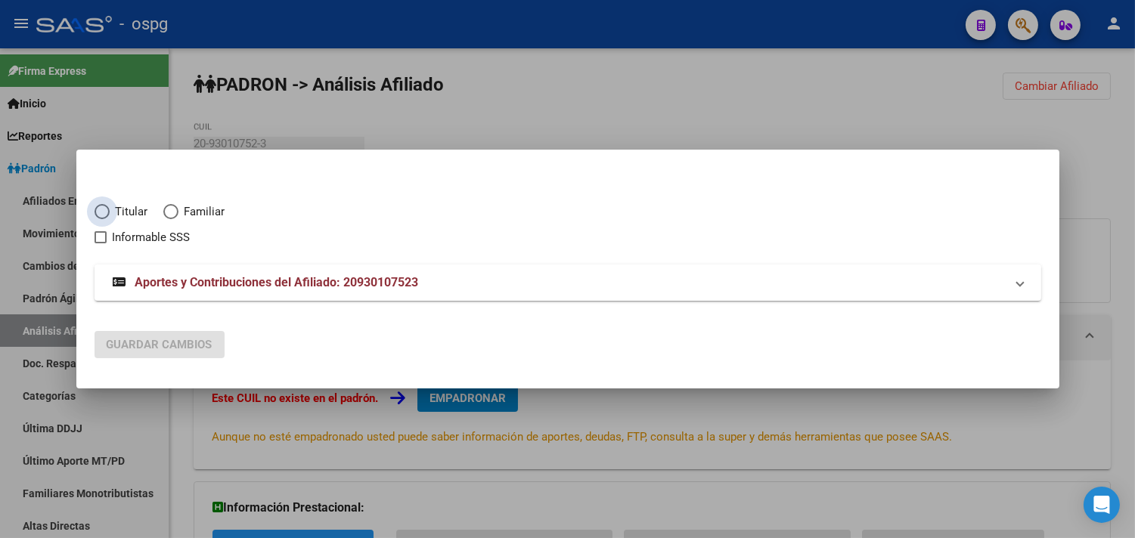
click at [106, 219] on span "Elija una opción" at bounding box center [102, 211] width 15 height 15
click at [106, 219] on input "Titular" at bounding box center [102, 211] width 15 height 15
radio input "true"
checkbox input "true"
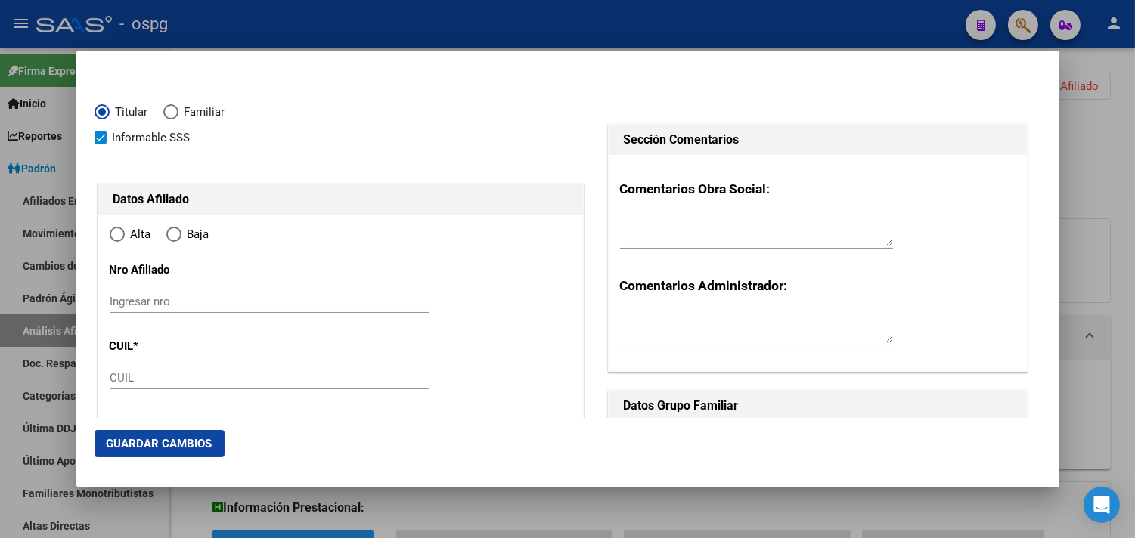
type input "20-93010752-3"
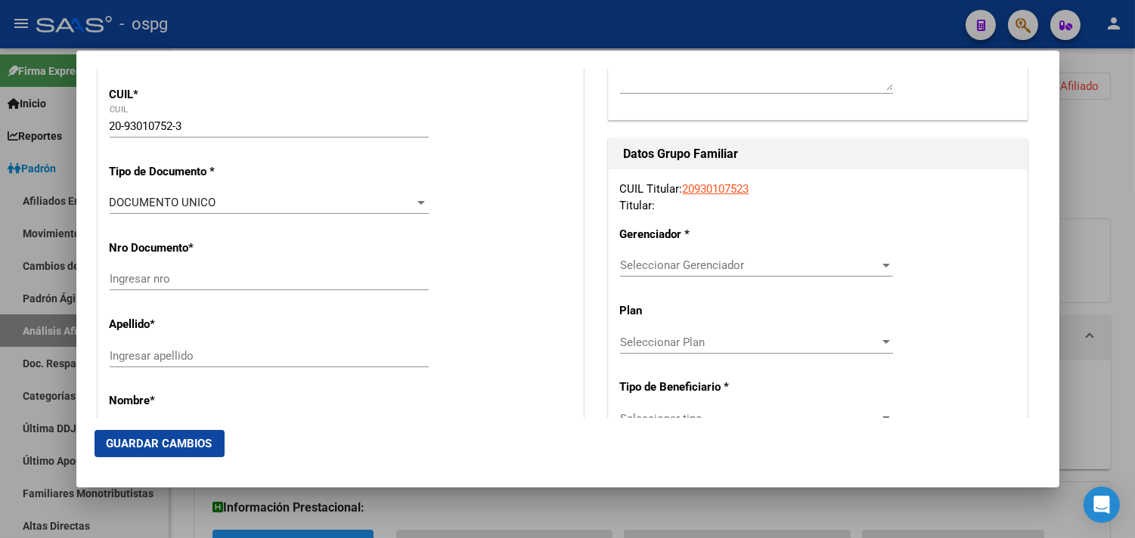
type input "93010752"
type input "ALMIRON"
type input "[PERSON_NAME]"
type input "[DATE]"
type input "GLEW"
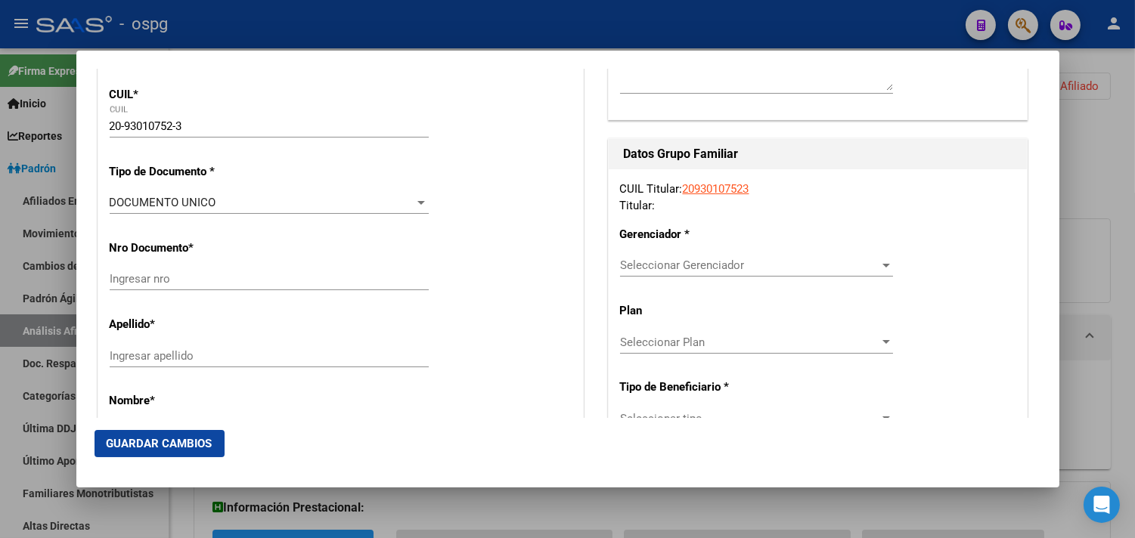
type input "1856"
type input "VICTORINO DE LA PLAZA"
type input "875"
type input "0"
radio input "true"
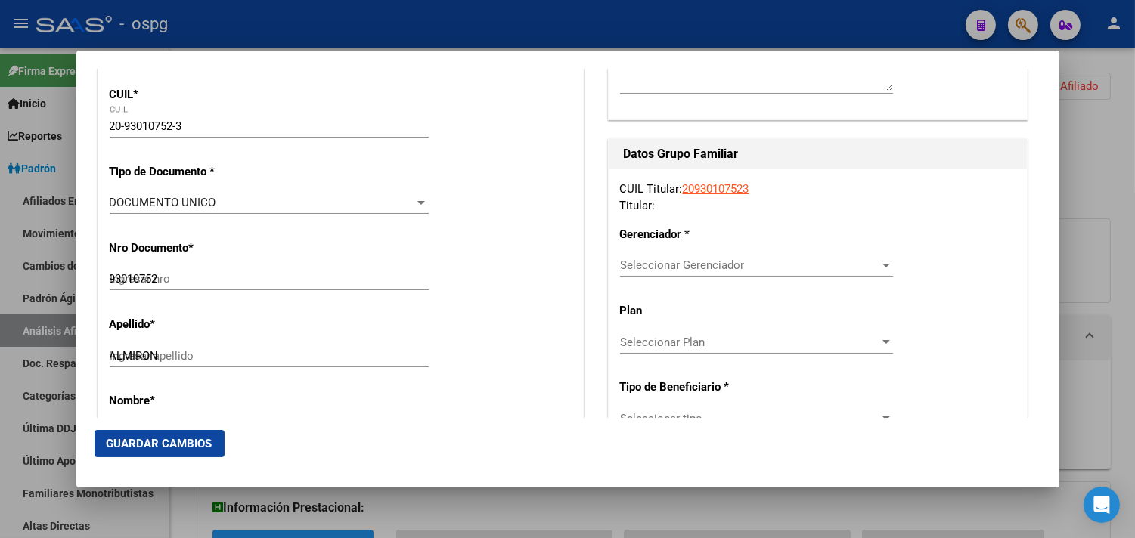
type input "GLEW"
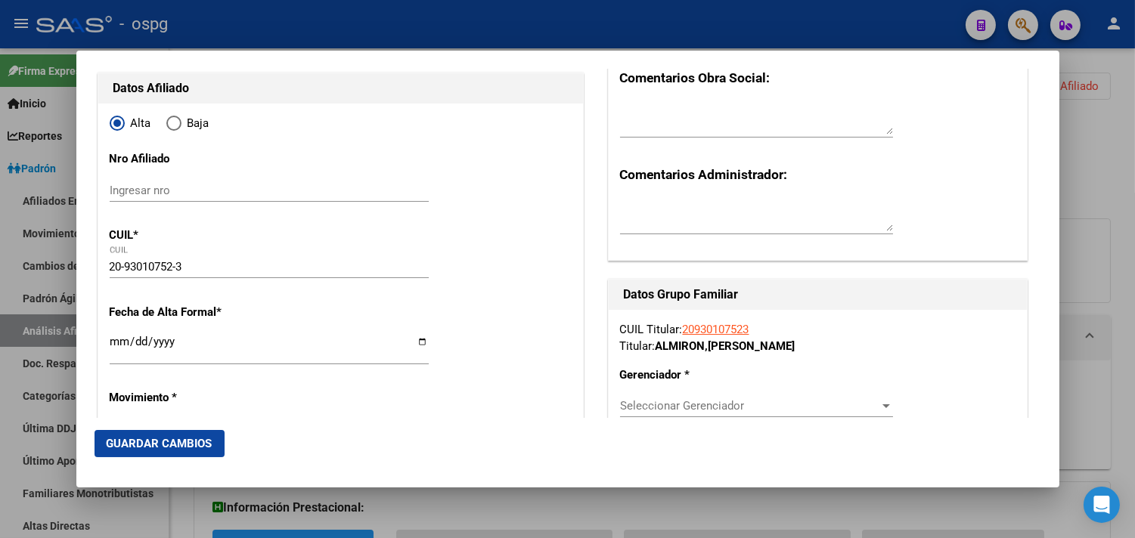
scroll to position [84, 0]
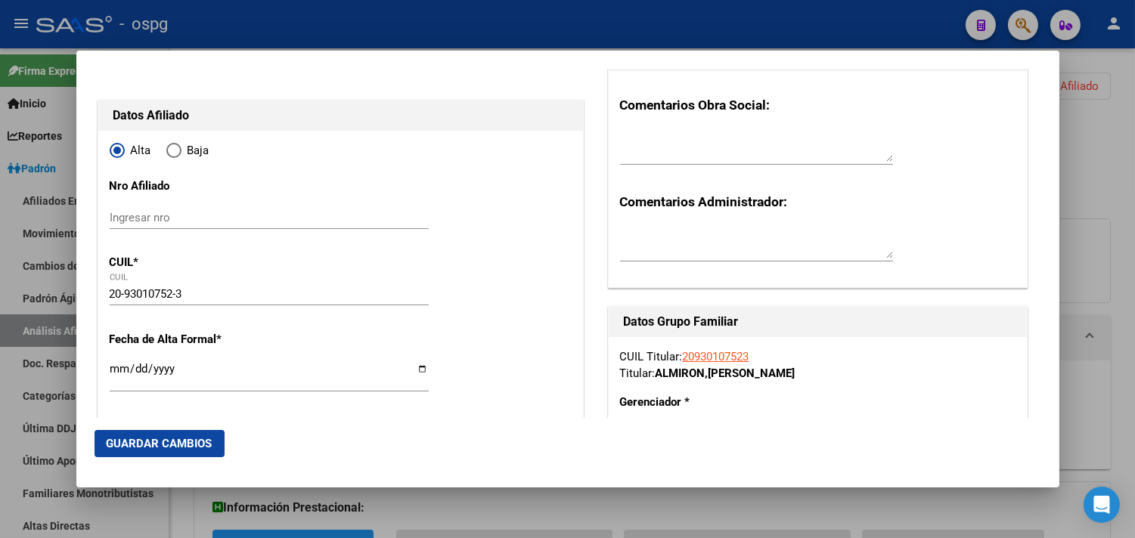
click at [119, 372] on input "Ingresar fecha" at bounding box center [269, 375] width 319 height 24
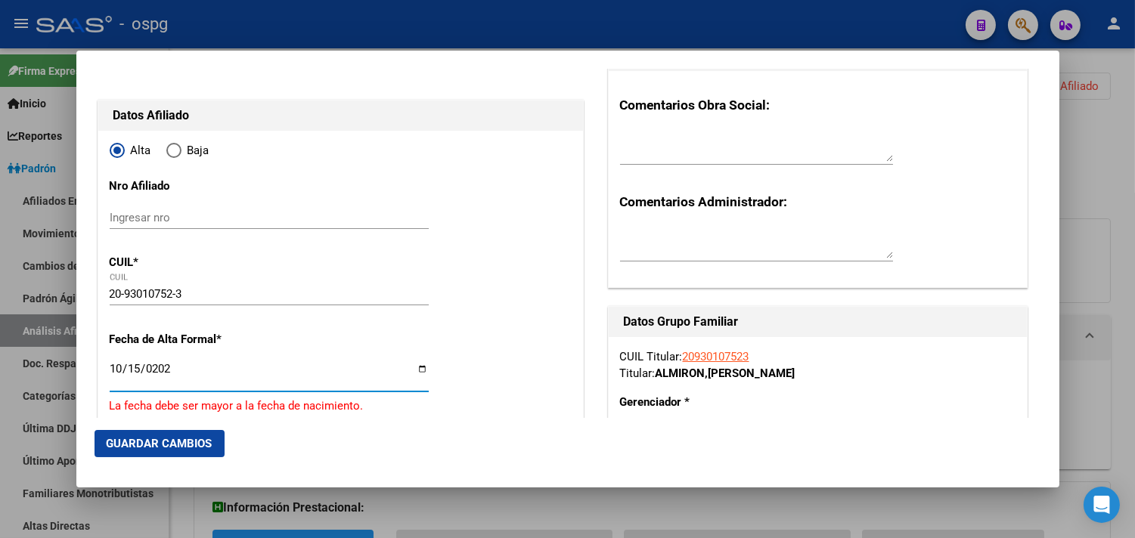
type input "[DATE]"
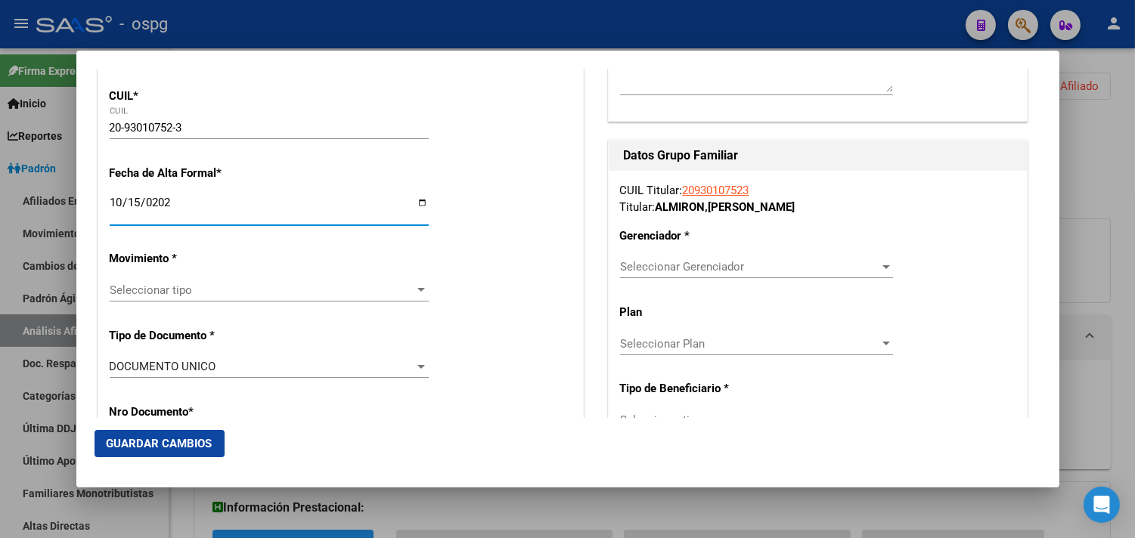
scroll to position [252, 0]
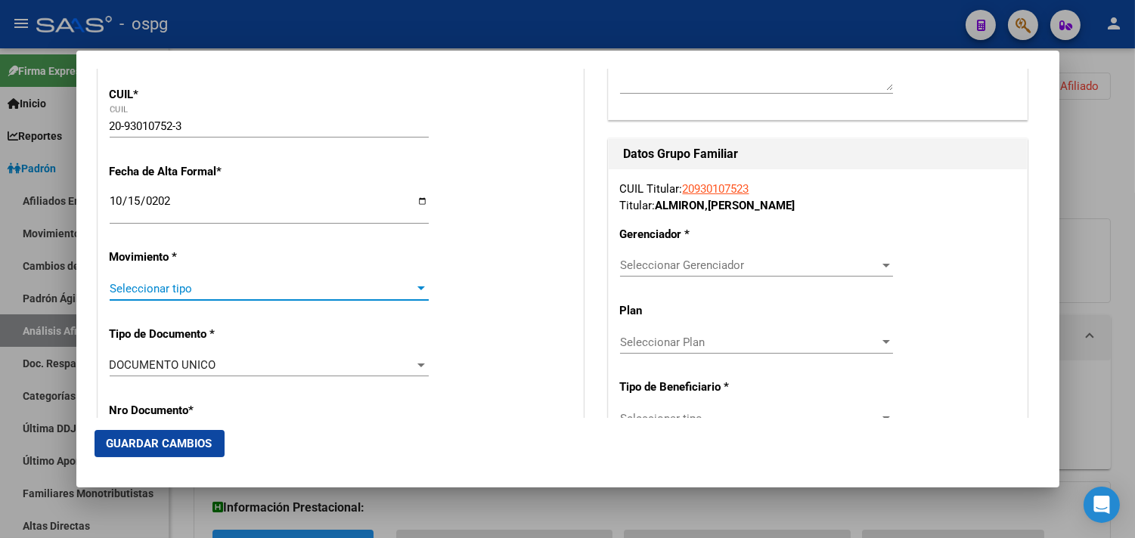
click at [147, 290] on span "Seleccionar tipo" at bounding box center [263, 289] width 306 height 14
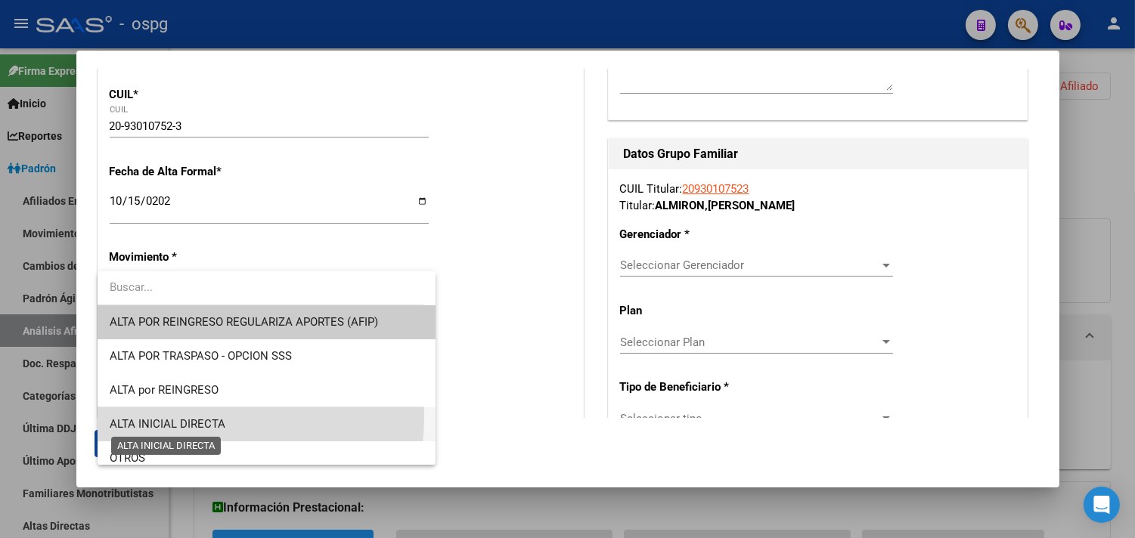
drag, startPoint x: 193, startPoint y: 417, endPoint x: 275, endPoint y: 388, distance: 86.8
click at [194, 414] on span "ALTA INICIAL DIRECTA" at bounding box center [267, 425] width 314 height 34
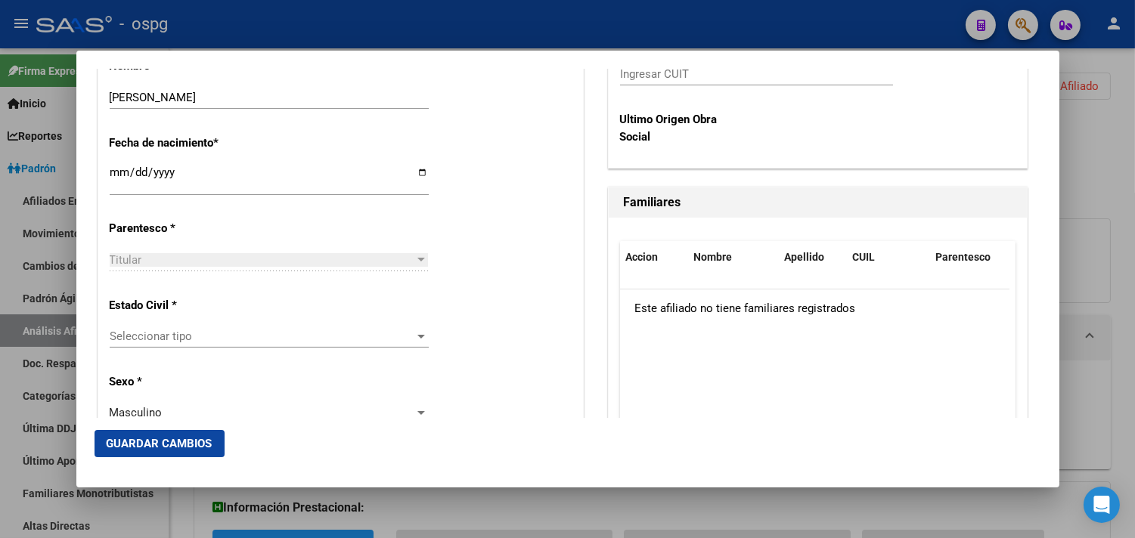
scroll to position [756, 0]
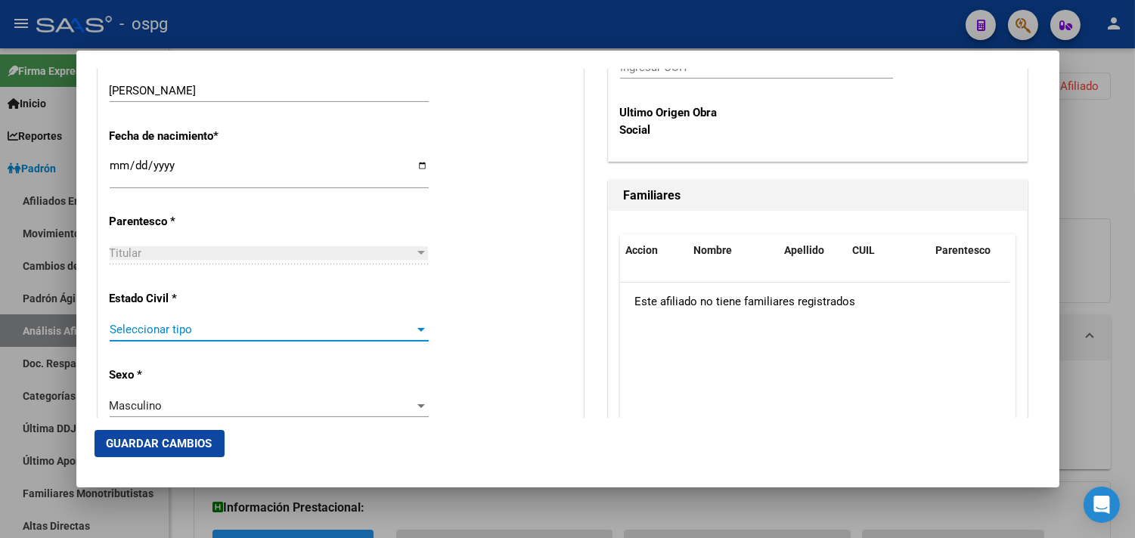
click at [144, 333] on span "Seleccionar tipo" at bounding box center [263, 330] width 306 height 14
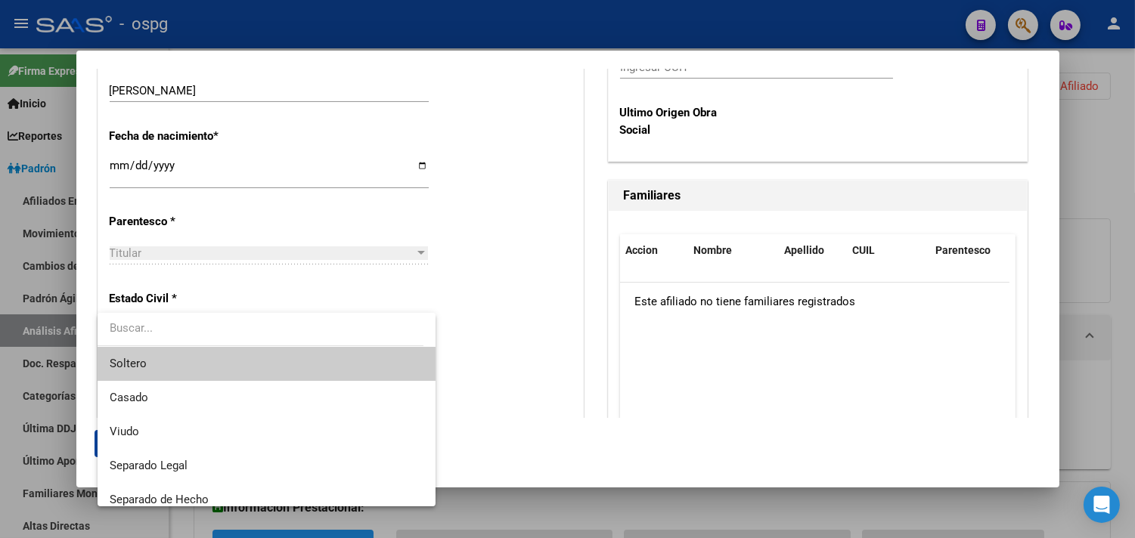
click at [146, 374] on span "Soltero" at bounding box center [267, 364] width 314 height 34
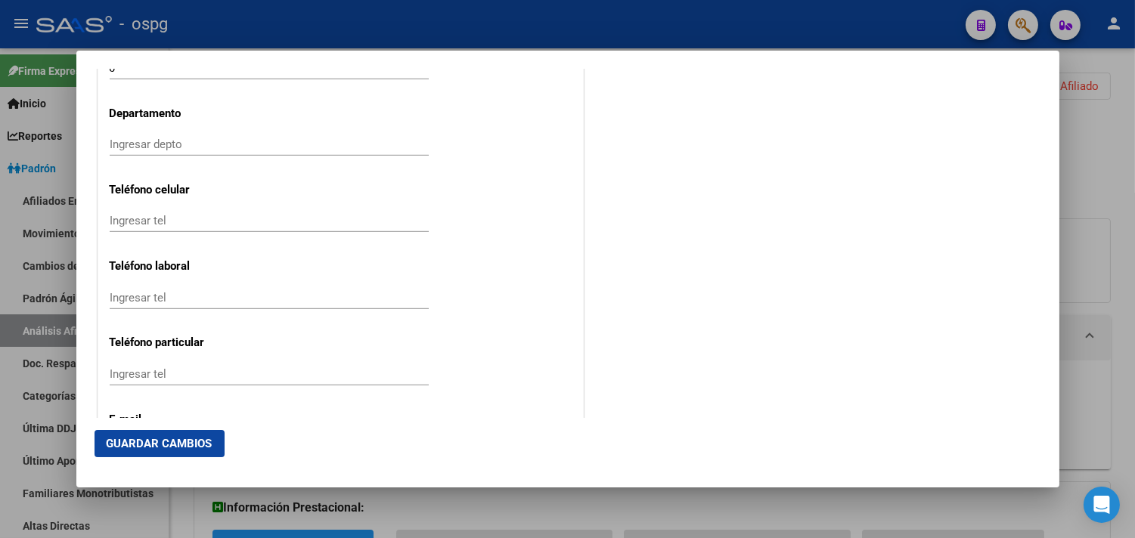
scroll to position [1848, 0]
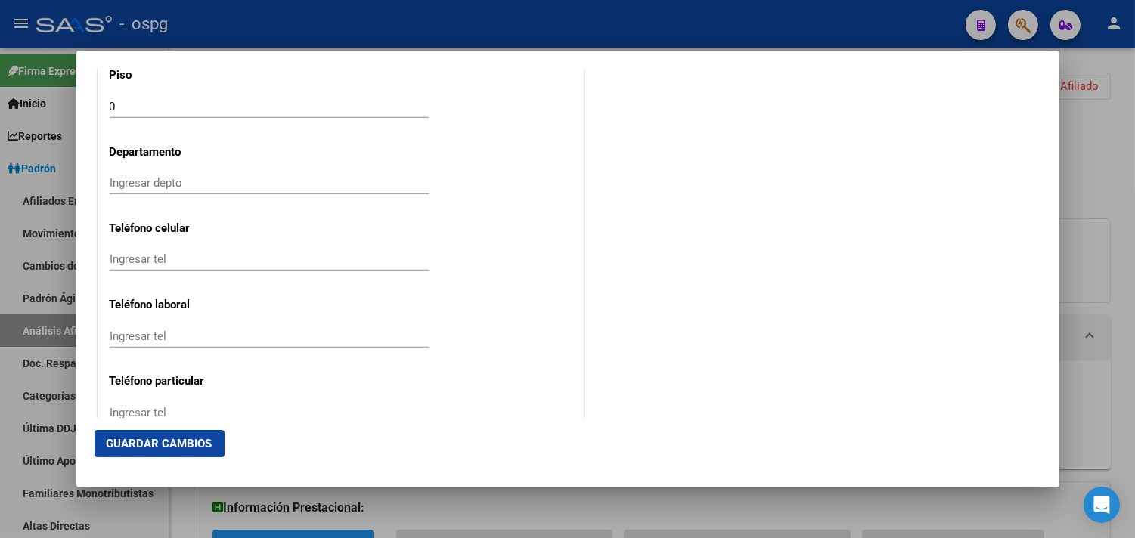
click at [144, 259] on input "Ingresar tel" at bounding box center [269, 260] width 319 height 14
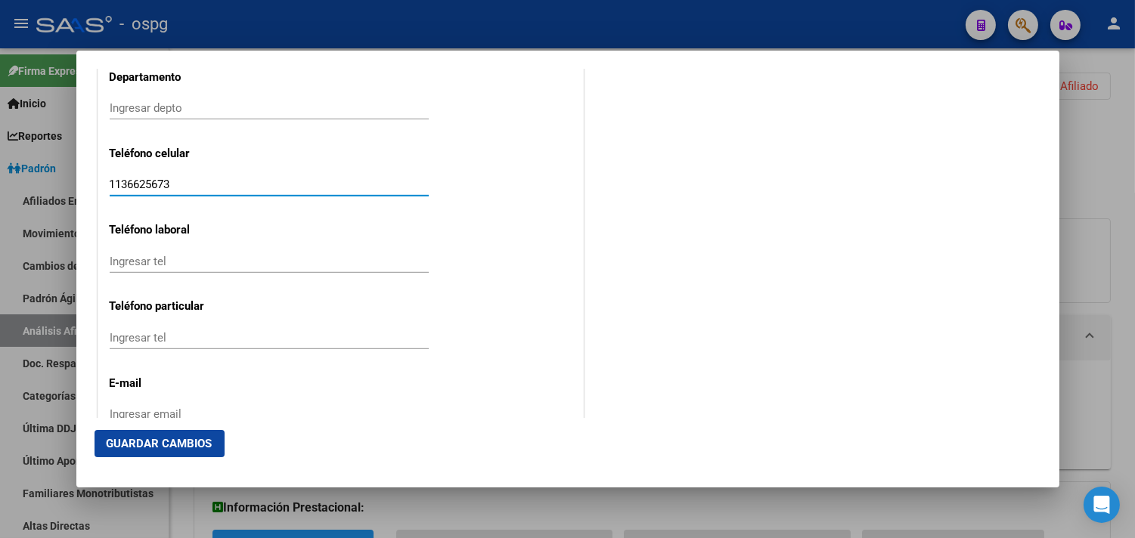
scroll to position [2016, 0]
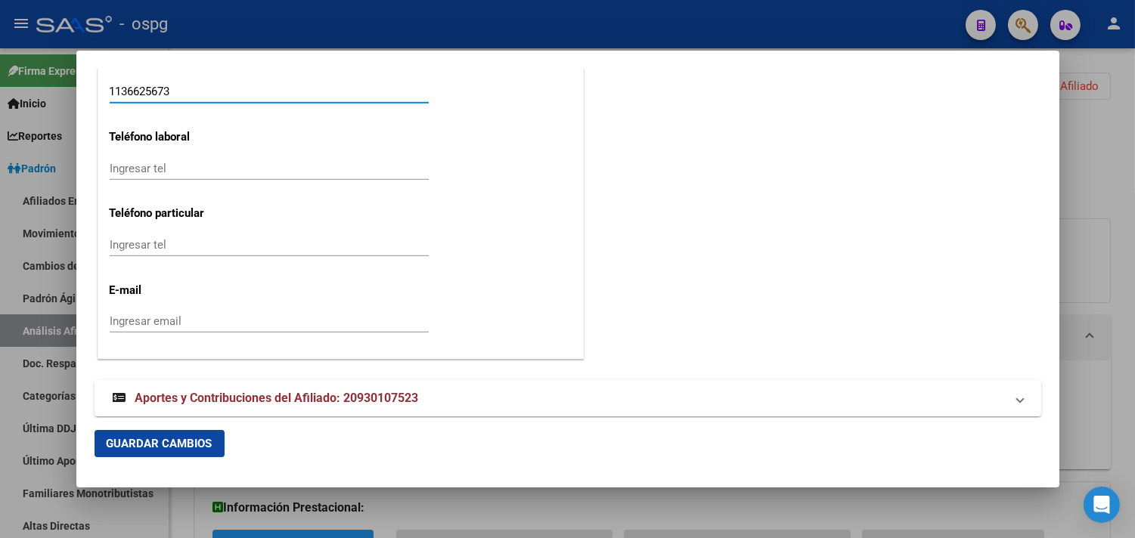
type input "1136625673"
click at [124, 322] on input "Ingresar email" at bounding box center [269, 322] width 319 height 14
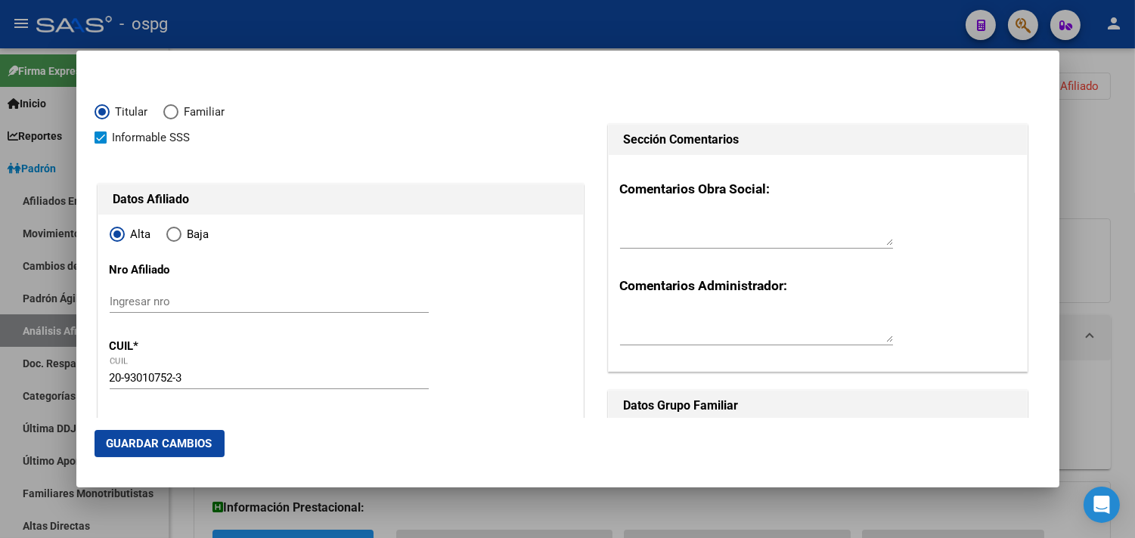
scroll to position [336, 0]
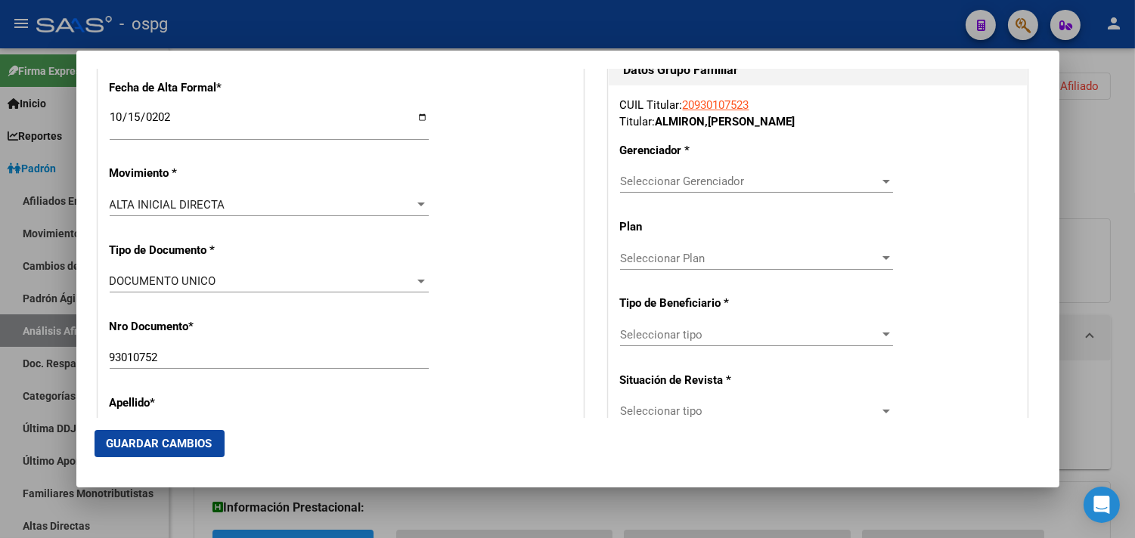
type input "[EMAIL_ADDRESS][DOMAIN_NAME]"
click at [650, 189] on div "Seleccionar Gerenciador Seleccionar Gerenciador" at bounding box center [756, 181] width 273 height 23
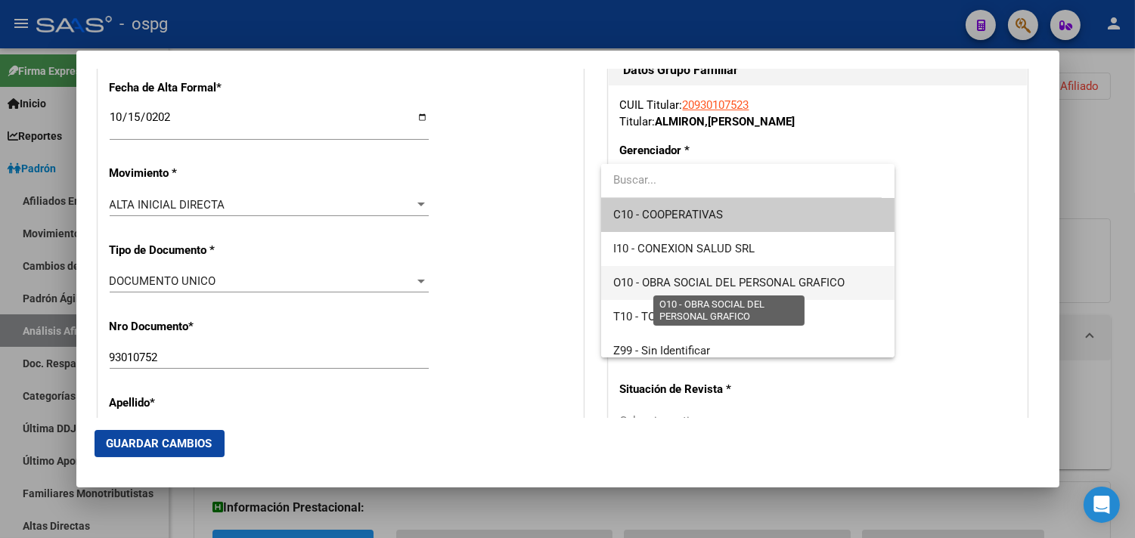
click at [749, 281] on span "O10 - OBRA SOCIAL DEL PERSONAL GRAFICO" at bounding box center [728, 283] width 231 height 14
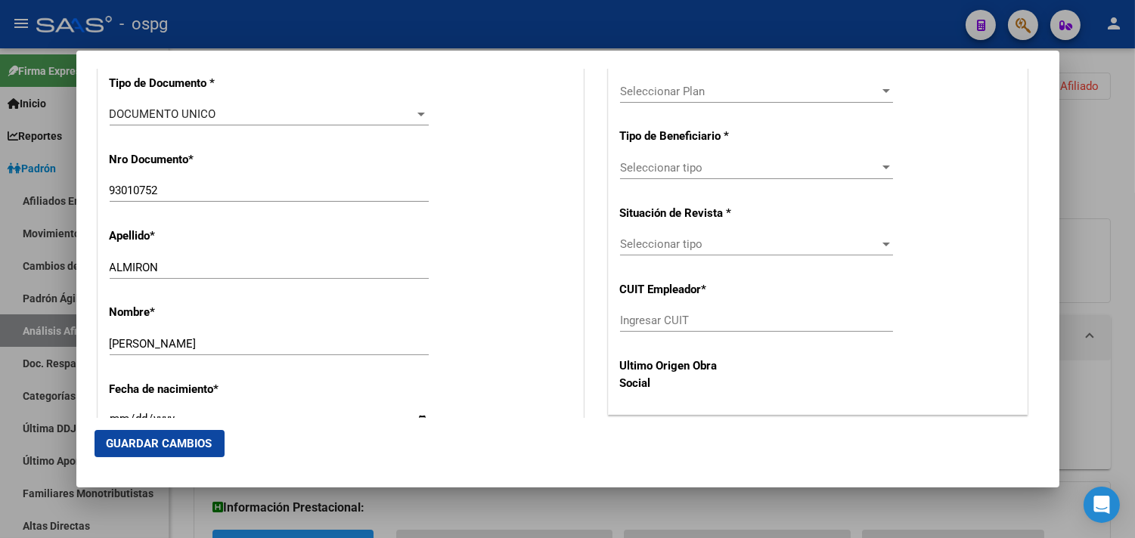
scroll to position [504, 0]
click at [648, 171] on span "Seleccionar tipo" at bounding box center [749, 167] width 259 height 14
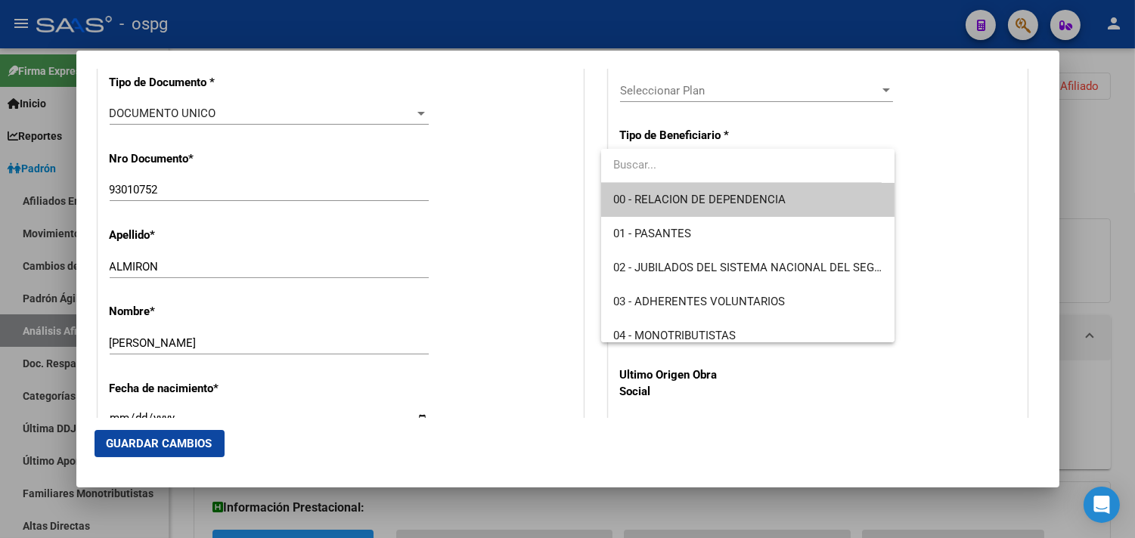
click at [703, 207] on span "00 - RELACION DE DEPENDENCIA" at bounding box center [747, 200] width 269 height 34
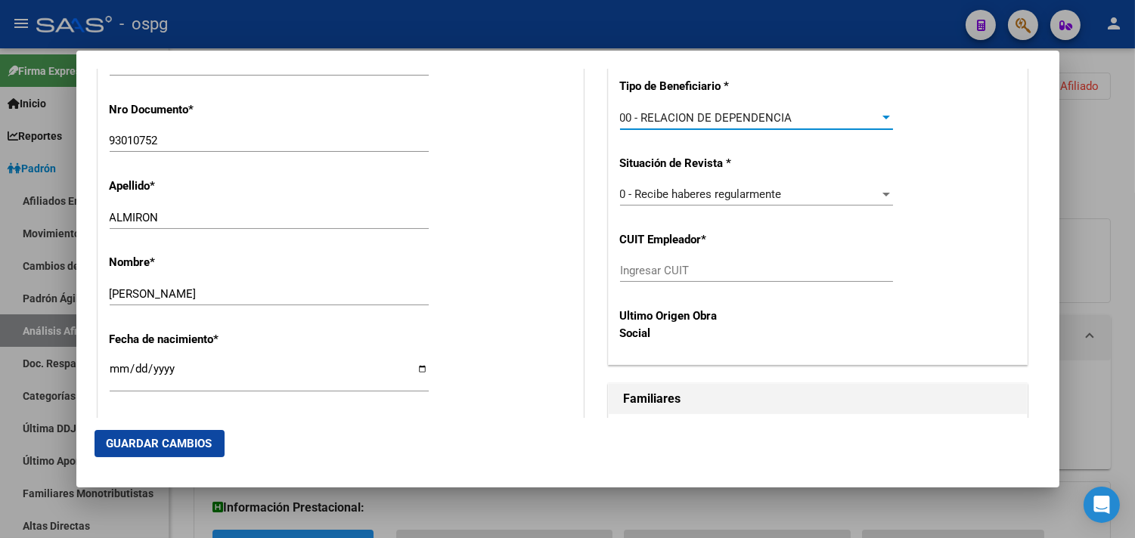
type input "30-71216918-0"
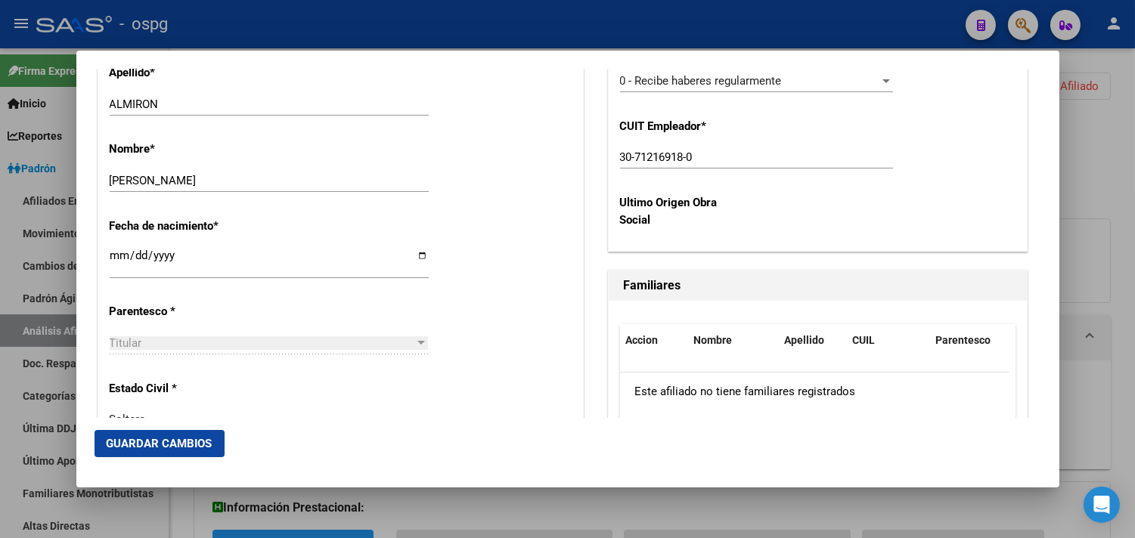
scroll to position [672, 0]
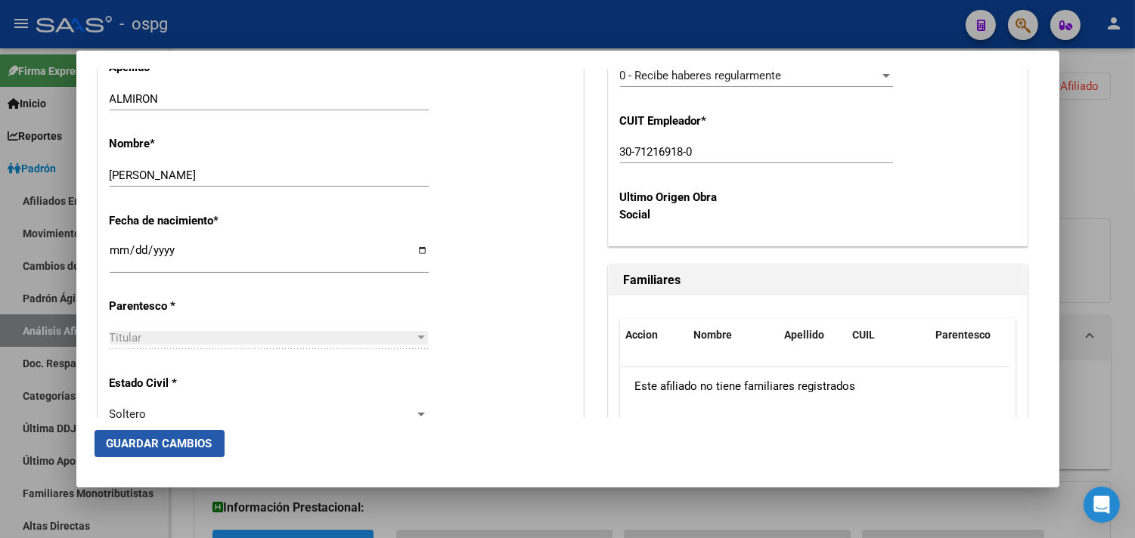
drag, startPoint x: 192, startPoint y: 441, endPoint x: 234, endPoint y: 437, distance: 42.5
click at [191, 441] on span "Guardar Cambios" at bounding box center [160, 444] width 106 height 14
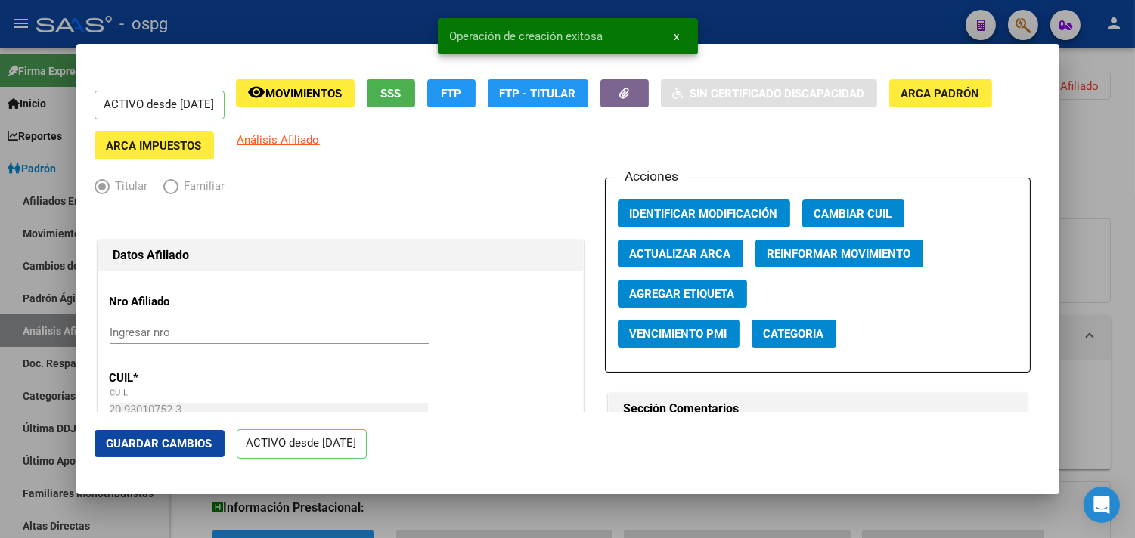
drag, startPoint x: 146, startPoint y: 448, endPoint x: 159, endPoint y: 442, distance: 14.2
click at [148, 448] on span "Guardar Cambios" at bounding box center [160, 444] width 106 height 14
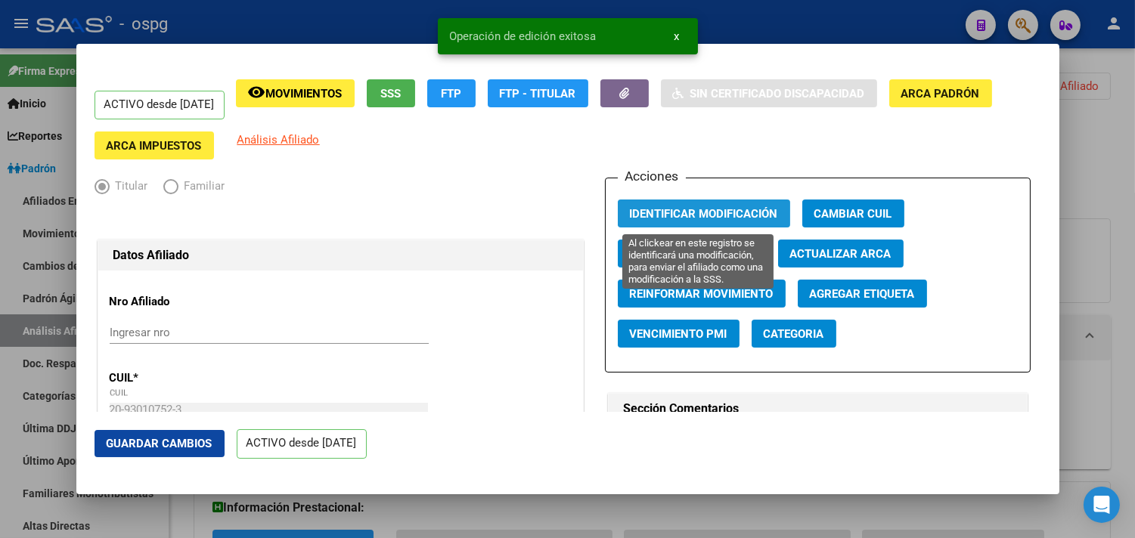
click at [674, 208] on span "Identificar Modificación" at bounding box center [704, 214] width 148 height 14
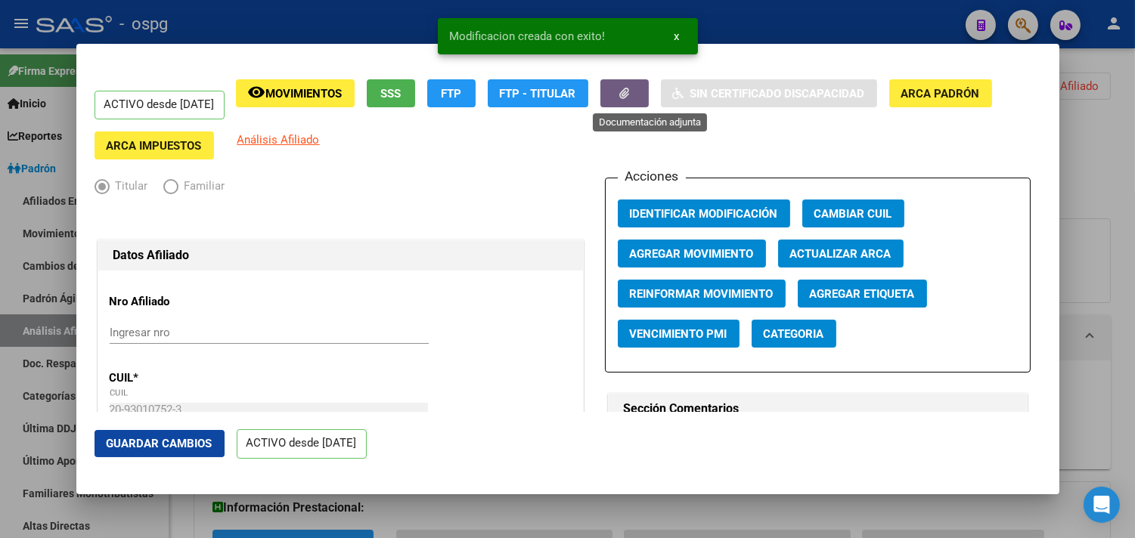
click at [629, 93] on icon "button" at bounding box center [624, 93] width 10 height 11
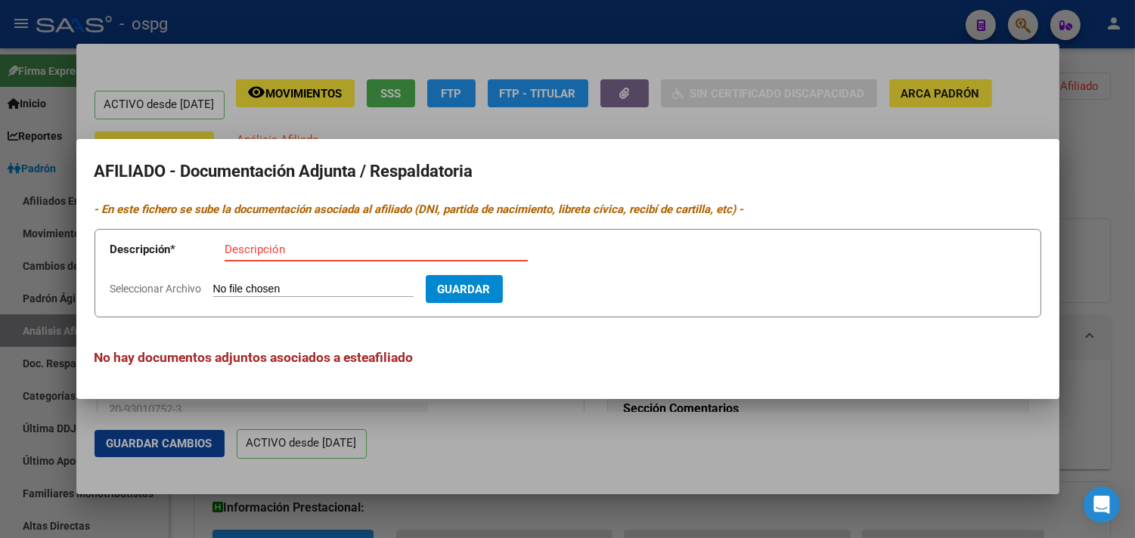
click at [265, 285] on input "Seleccionar Archivo" at bounding box center [313, 290] width 200 height 14
click at [244, 250] on input "Descripción" at bounding box center [376, 250] width 303 height 14
type input "ddjj"
click at [247, 286] on input "Seleccionar Archivo" at bounding box center [313, 290] width 200 height 14
type input "C:\fakepath\ddjj [PERSON_NAME].jpg"
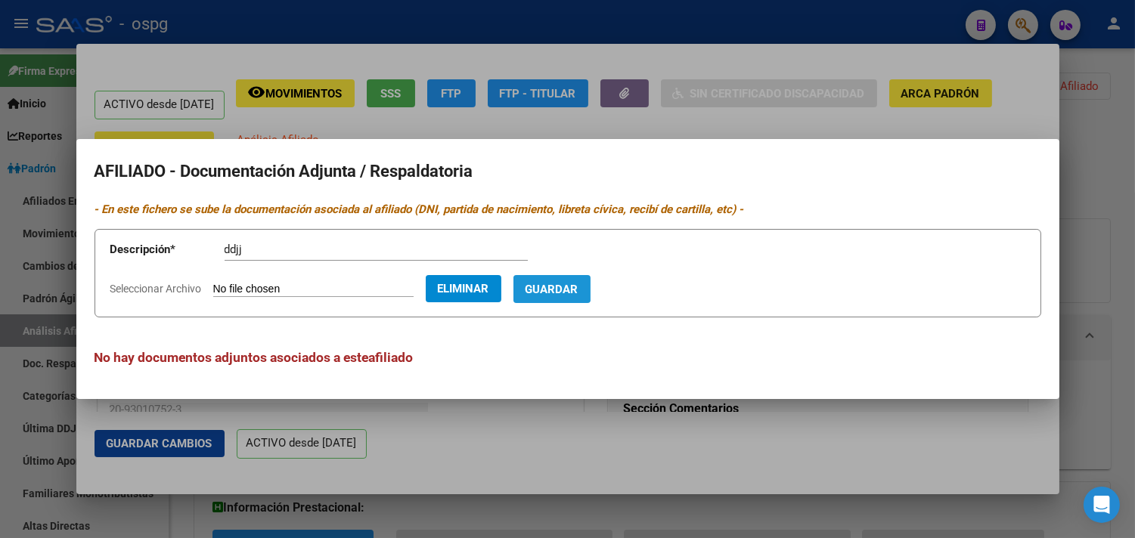
click at [571, 284] on span "Guardar" at bounding box center [552, 290] width 53 height 14
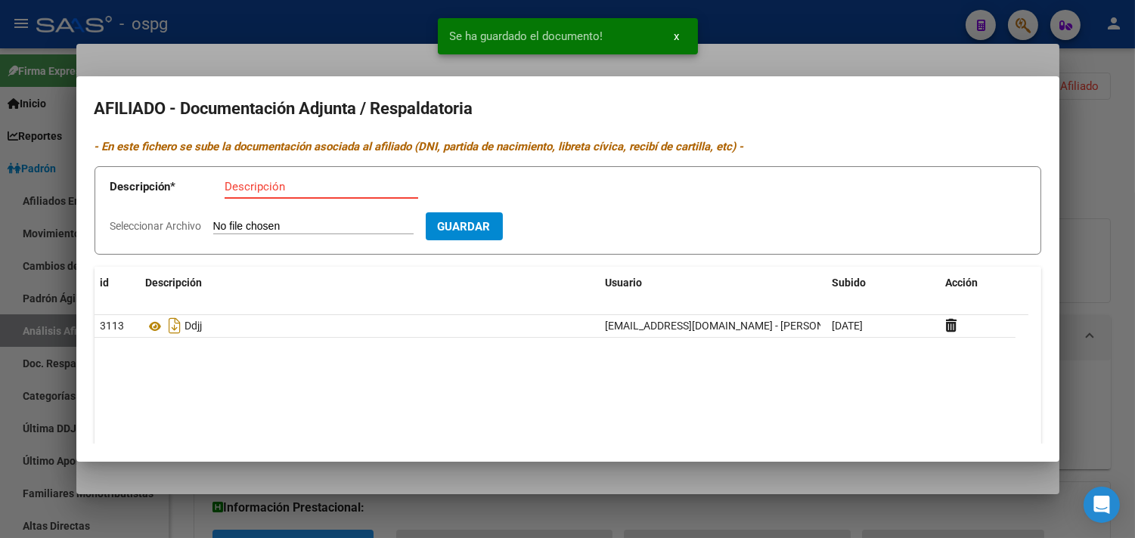
click at [231, 186] on input "Descripción" at bounding box center [322, 187] width 194 height 14
type input "alta"
click at [232, 232] on input "Seleccionar Archivo" at bounding box center [313, 227] width 200 height 14
type input "C:\fakepath\[PERSON_NAME].jpg"
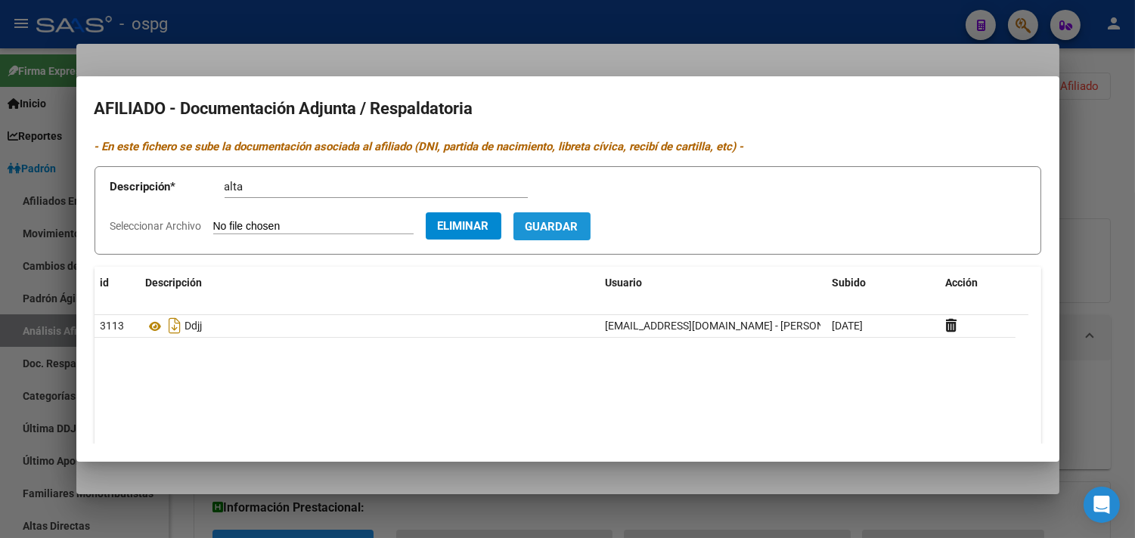
click at [584, 237] on button "Guardar" at bounding box center [552, 227] width 77 height 28
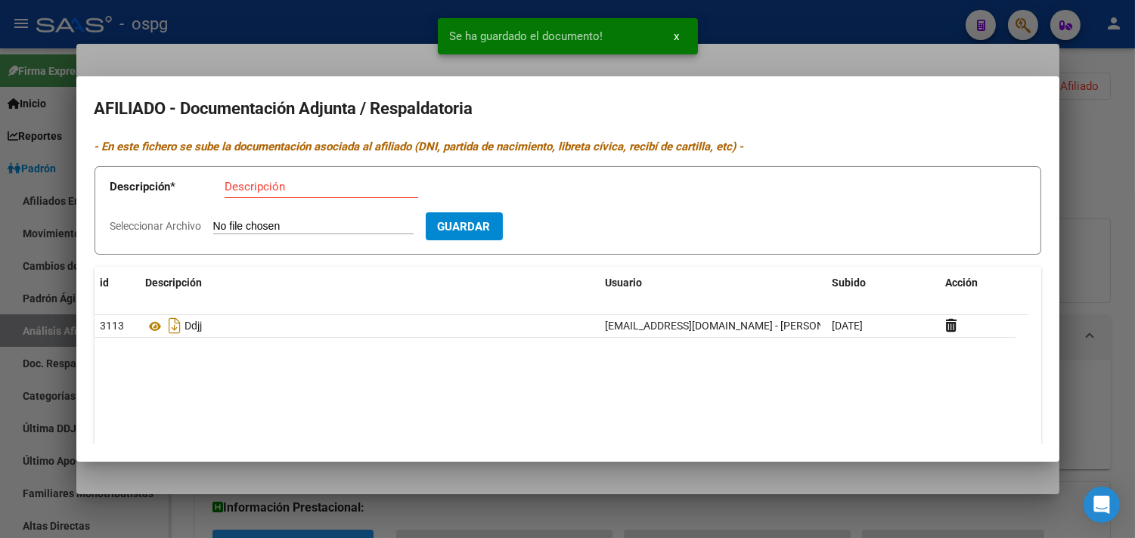
click at [283, 187] on input "Descripción" at bounding box center [322, 187] width 194 height 14
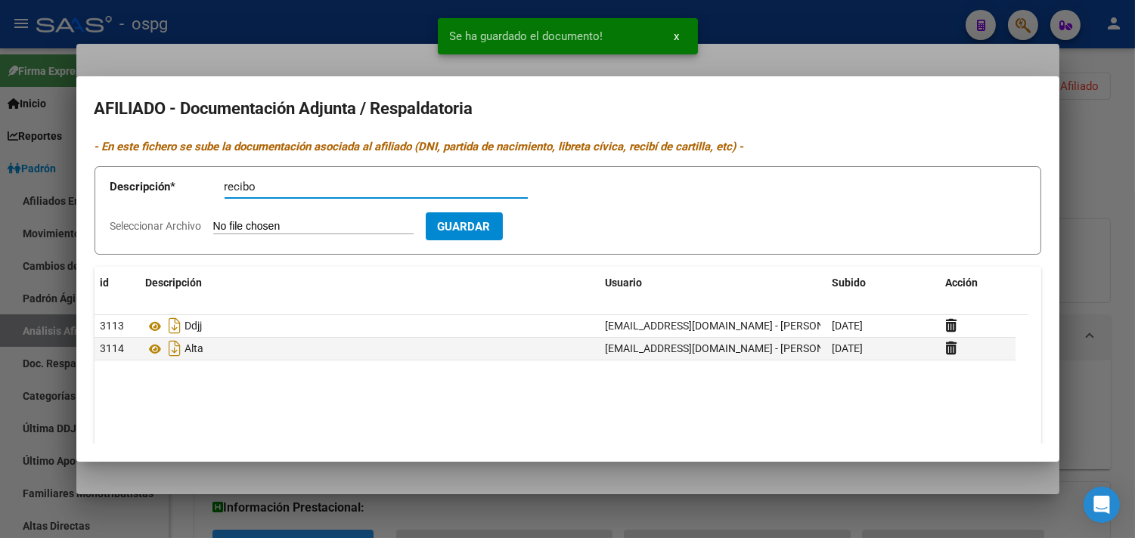
type input "recibo"
click at [268, 229] on input "Seleccionar Archivo" at bounding box center [313, 227] width 200 height 14
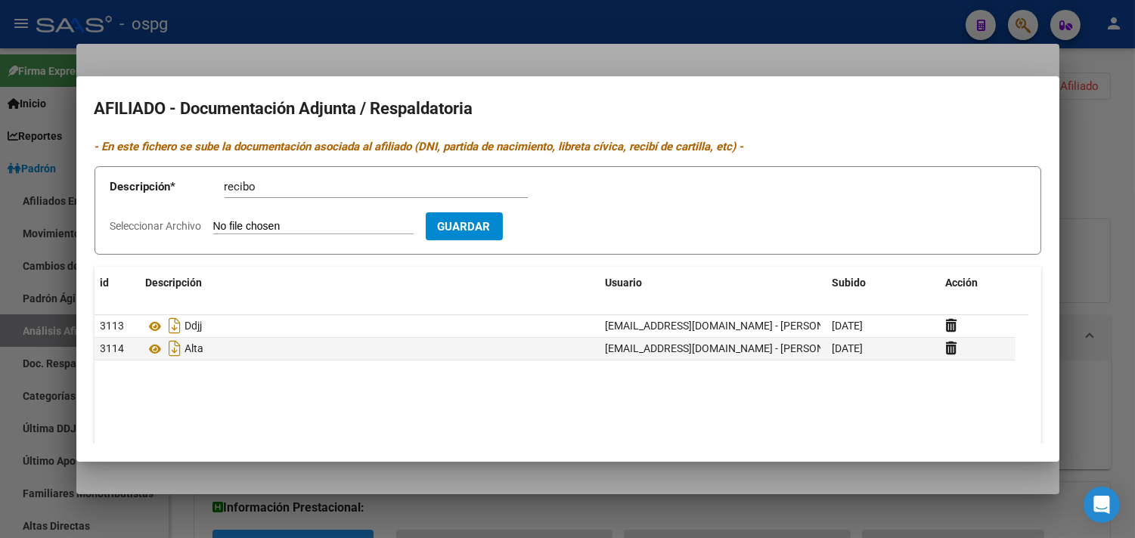
type input "C:\fakepath\recobo [PERSON_NAME].jpg"
click at [573, 236] on button "Guardar" at bounding box center [552, 227] width 77 height 28
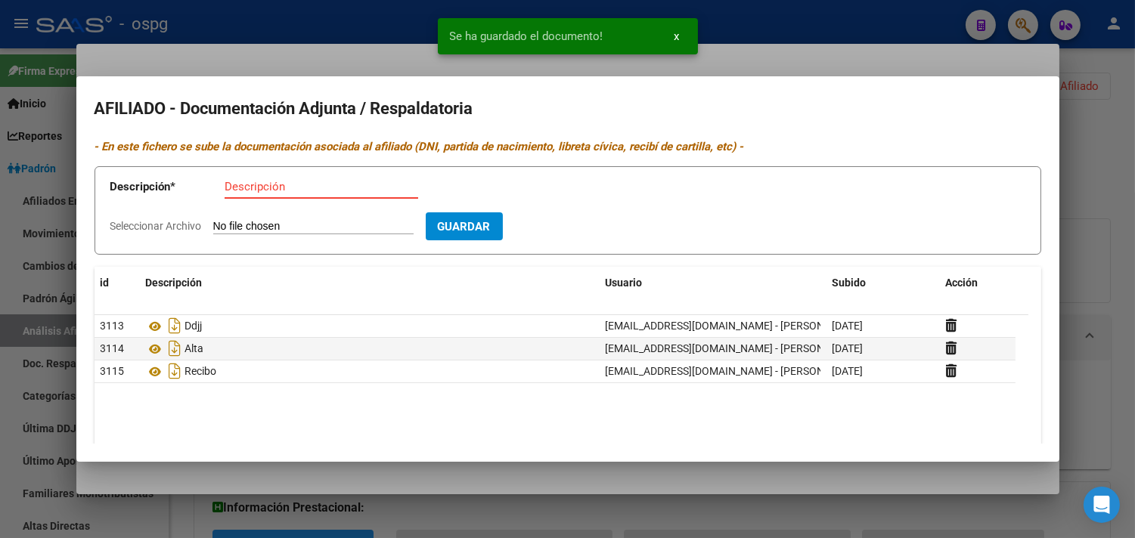
click at [259, 185] on input "Descripción" at bounding box center [322, 187] width 194 height 14
type input "dni f"
click at [250, 223] on input "Seleccionar Archivo" at bounding box center [313, 227] width 200 height 14
type input "C:\fakepath\dni [PERSON_NAME].jpg"
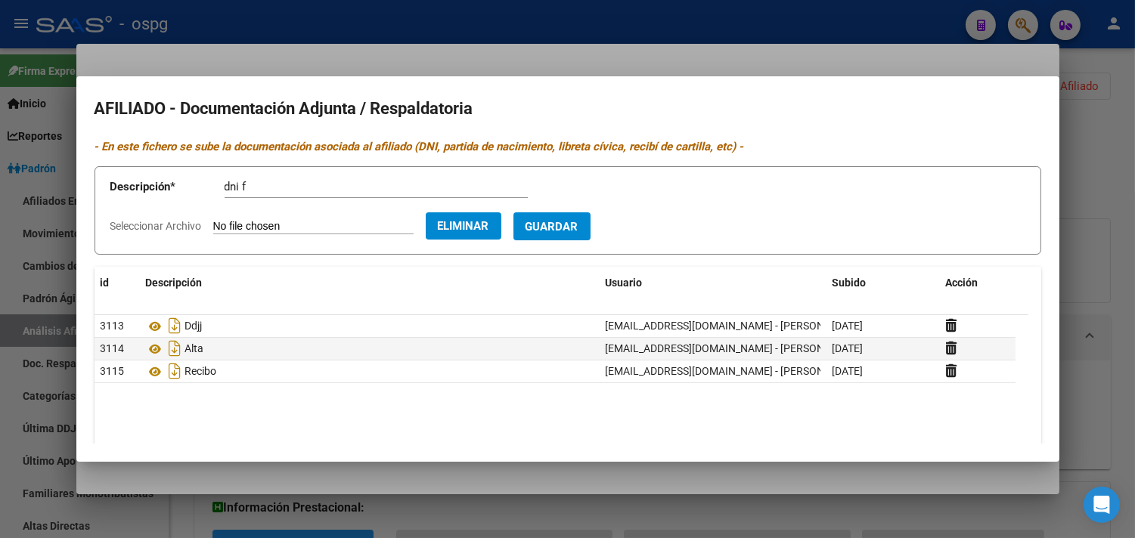
click at [579, 221] on span "Guardar" at bounding box center [552, 227] width 53 height 14
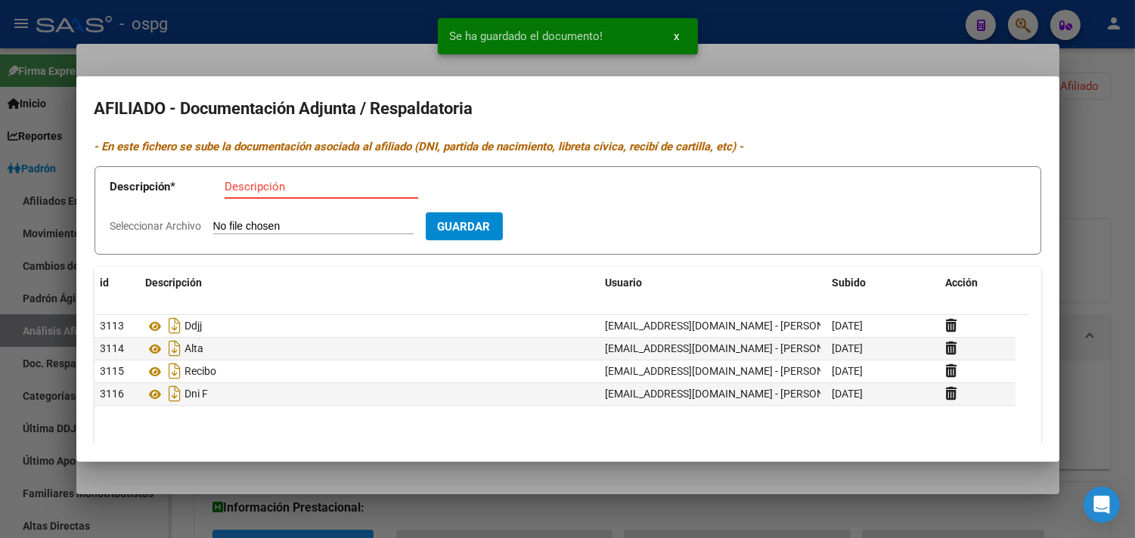
click at [303, 192] on input "Descripción" at bounding box center [322, 187] width 194 height 14
type input "dni d"
click at [327, 223] on input "Seleccionar Archivo" at bounding box center [313, 227] width 200 height 14
type input "C:\fakepath\dnin [PERSON_NAME].jpg"
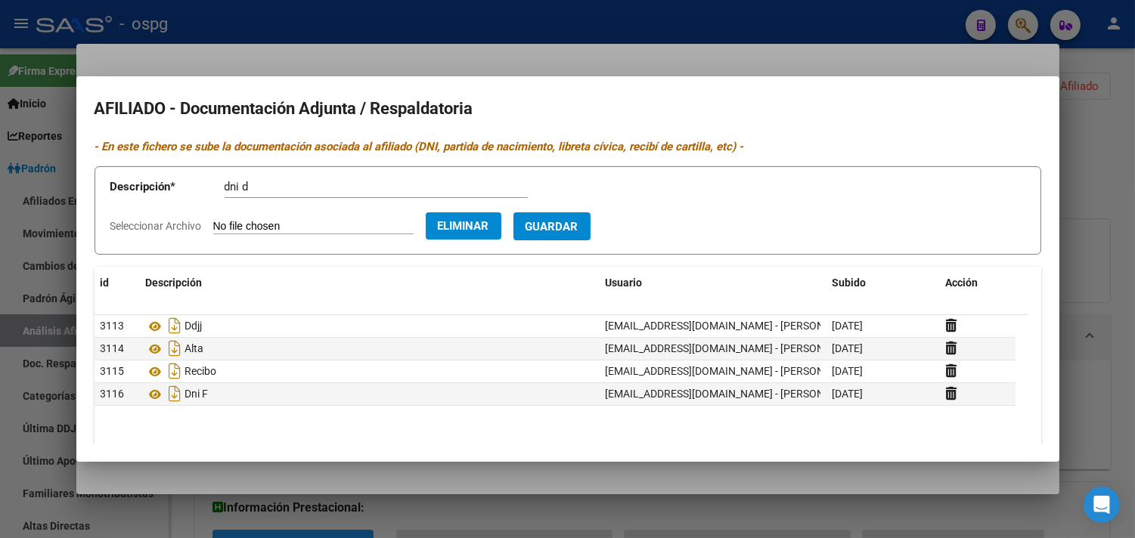
click at [579, 231] on span "Guardar" at bounding box center [552, 227] width 53 height 14
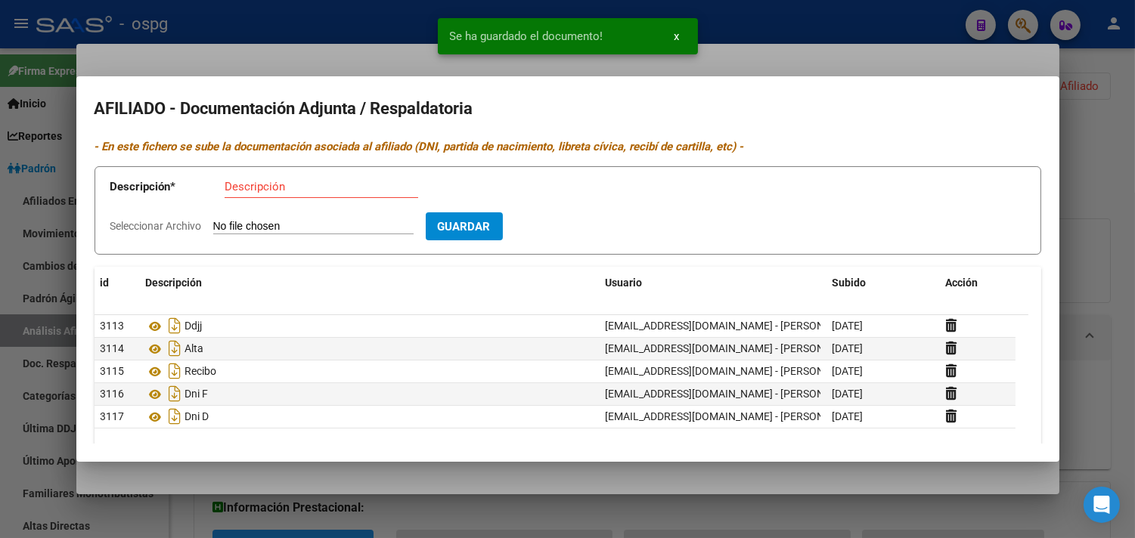
click at [341, 15] on div at bounding box center [567, 269] width 1135 height 538
